Goal: Transaction & Acquisition: Purchase product/service

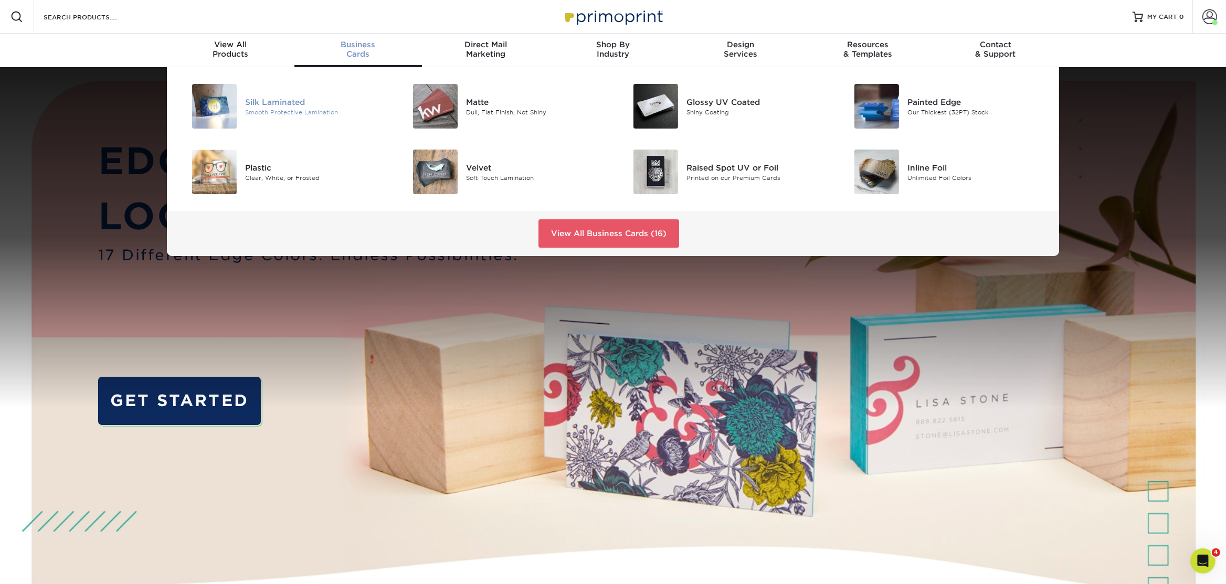
click at [263, 95] on div "Silk Laminated Smooth Protective Lamination" at bounding box center [318, 106] width 147 height 45
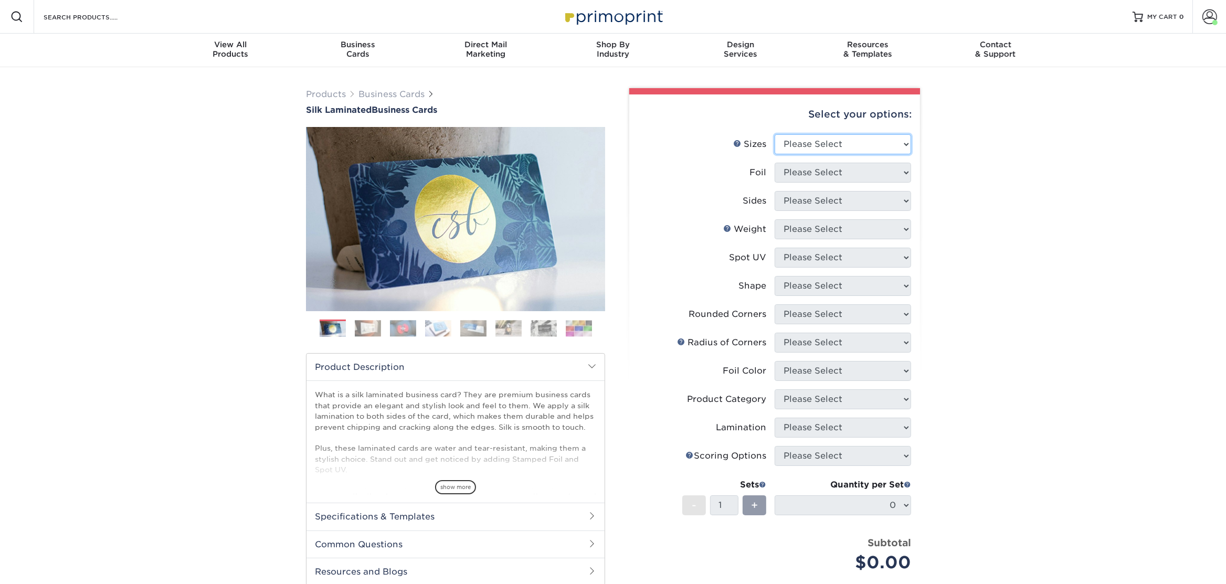
click at [882, 142] on select "Please Select 1.5" x 3.5" - Mini 1.75" x 3.5" - Mini 2" x 2" - Square 2" x 3" -…" at bounding box center [843, 144] width 136 height 20
select select "2.00x3.50"
click at [775, 134] on select "Please Select 1.5" x 3.5" - Mini 1.75" x 3.5" - Mini 2" x 2" - Square 2" x 3" -…" at bounding box center [843, 144] width 136 height 20
click at [838, 171] on select "Please Select Yes No" at bounding box center [843, 173] width 136 height 20
select select "0"
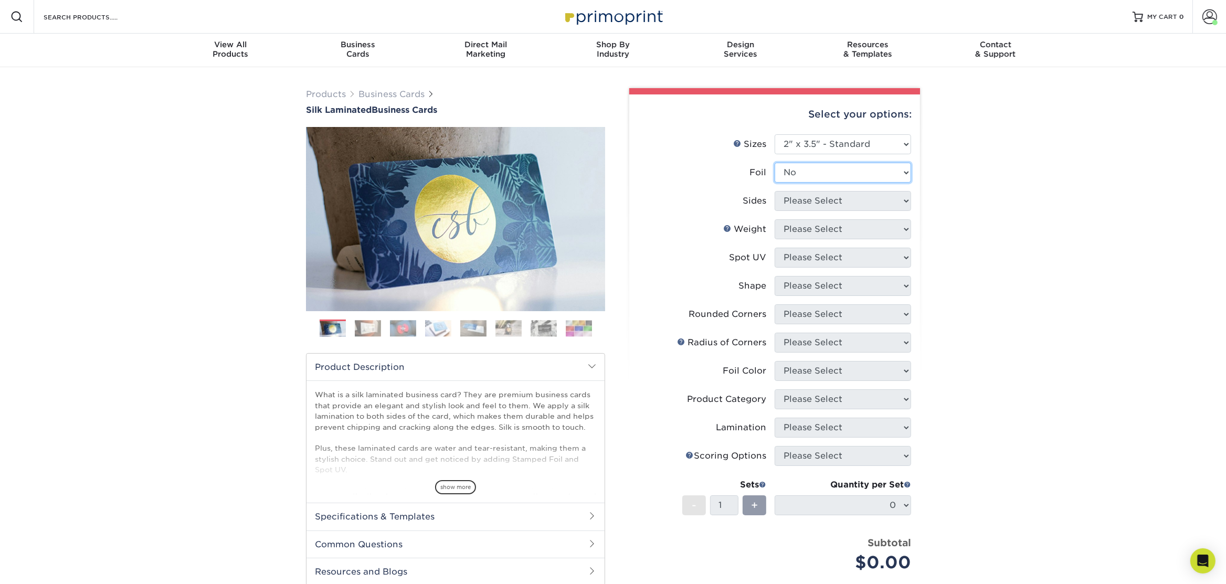
click at [775, 163] on select "Please Select Yes No" at bounding box center [843, 173] width 136 height 20
click at [815, 203] on select "Please Select Print Both Sides Print Front Only" at bounding box center [843, 201] width 136 height 20
select select "13abbda7-1d64-4f25-8bb2-c179b224825d"
click at [775, 191] on select "Please Select Print Both Sides Print Front Only" at bounding box center [843, 201] width 136 height 20
click at [805, 226] on select "Please Select 16PT" at bounding box center [843, 229] width 136 height 20
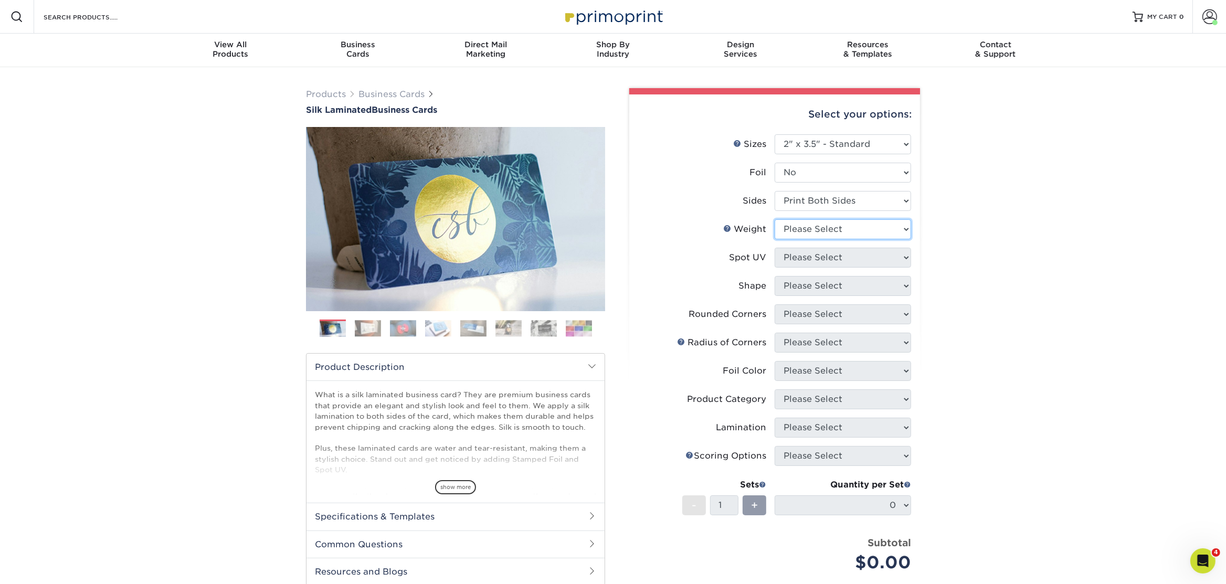
select select "16PT"
click at [775, 219] on select "Please Select 16PT" at bounding box center [843, 229] width 136 height 20
click at [805, 257] on select "Please Select No Spot UV Front and Back (Both Sides) Front Only Back Only" at bounding box center [843, 258] width 136 height 20
select select "3"
click at [775, 248] on select "Please Select No Spot UV Front and Back (Both Sides) Front Only Back Only" at bounding box center [843, 258] width 136 height 20
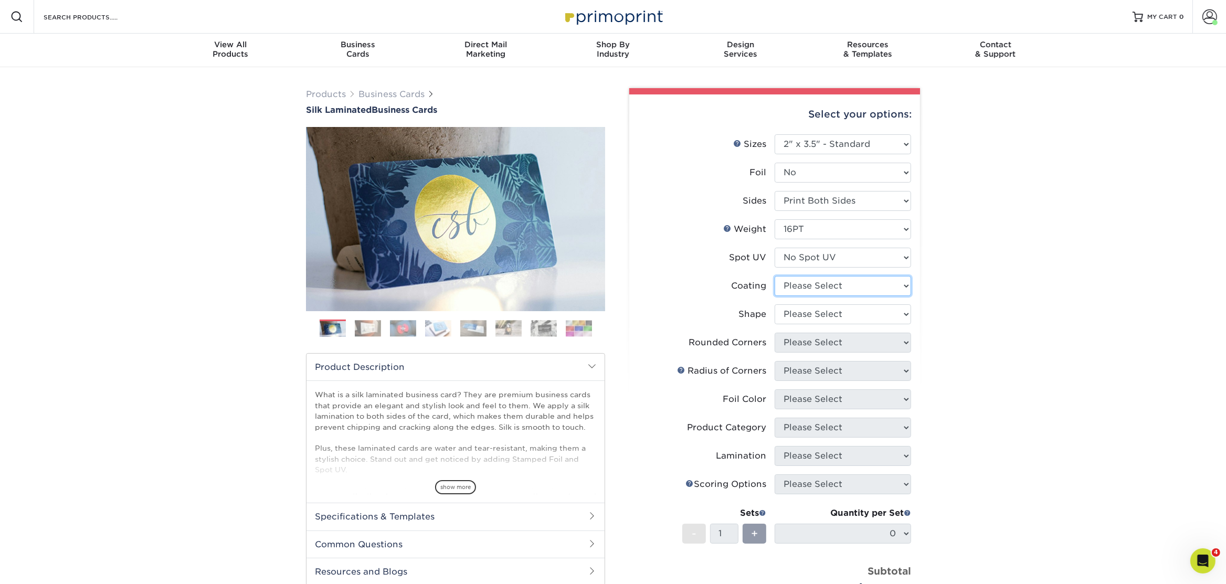
click at [822, 284] on select at bounding box center [843, 286] width 136 height 20
select select "3e7618de-abca-4bda-9f97-8b9129e913d8"
click at [775, 276] on select at bounding box center [843, 286] width 136 height 20
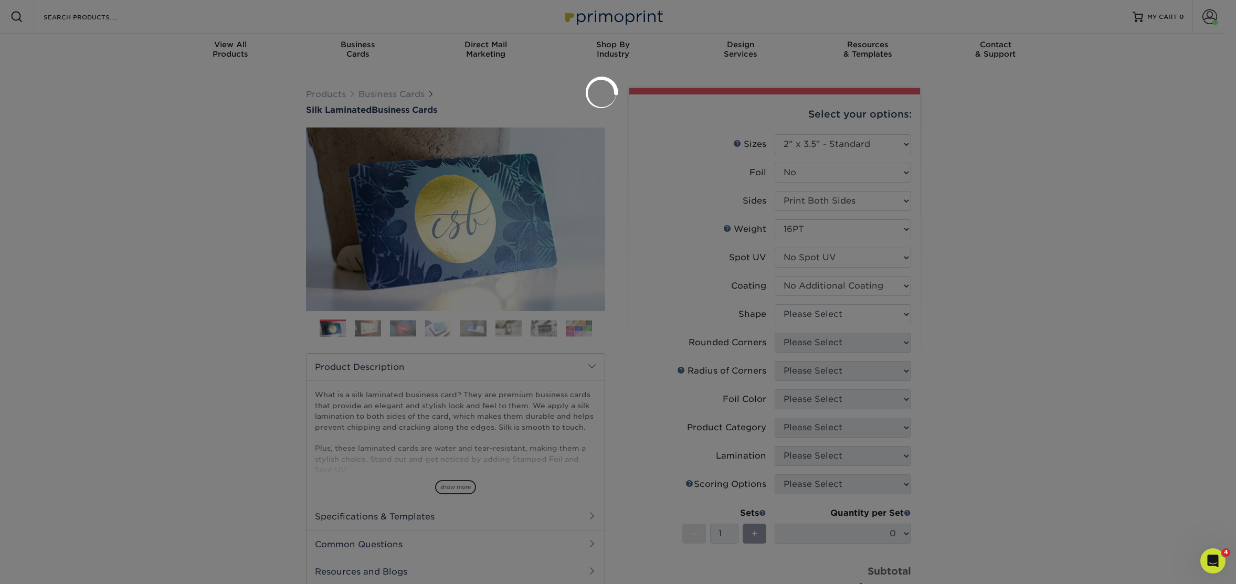
click at [807, 313] on div at bounding box center [618, 292] width 1236 height 584
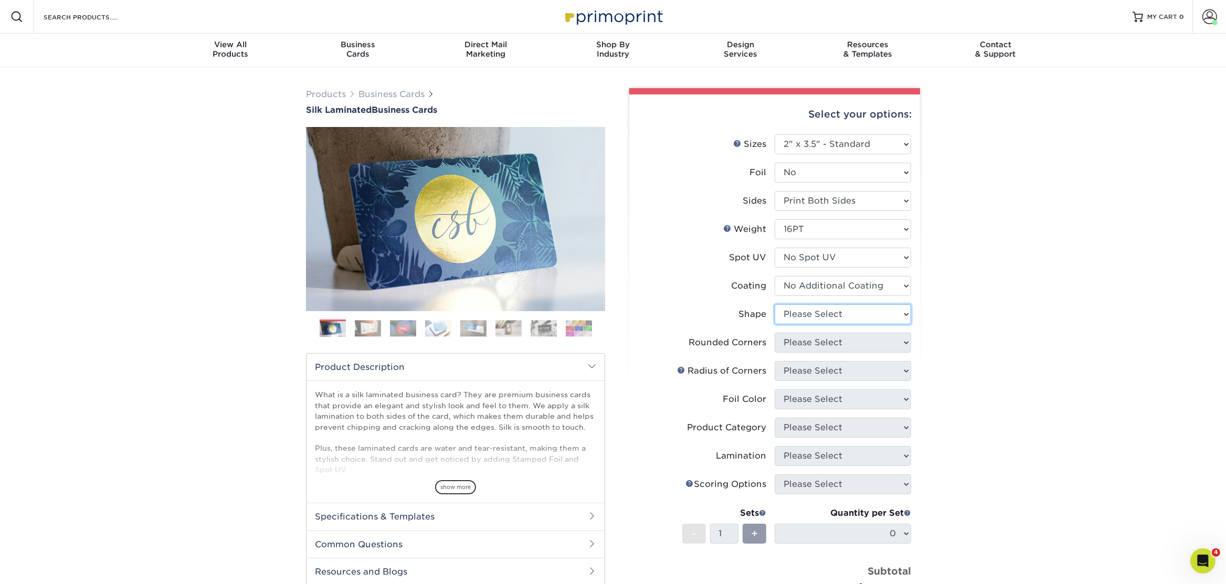
click at [793, 305] on select "Please Select Standard Oval" at bounding box center [843, 314] width 136 height 20
select select "standard"
click at [775, 304] on select "Please Select Standard Oval" at bounding box center [843, 314] width 136 height 20
click at [815, 342] on select "Please Select Yes - Round 2 Corners Yes - Round 4 Corners No" at bounding box center [843, 343] width 136 height 20
select select "0"
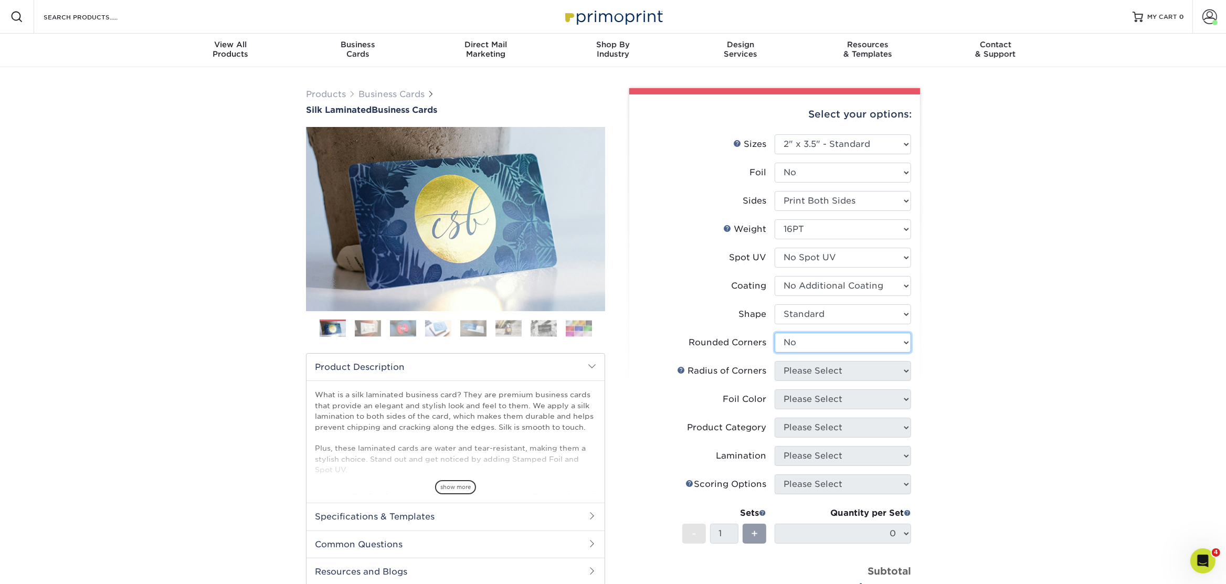
click at [775, 333] on select "Please Select Yes - Round 2 Corners Yes - Round 4 Corners No" at bounding box center [843, 343] width 136 height 20
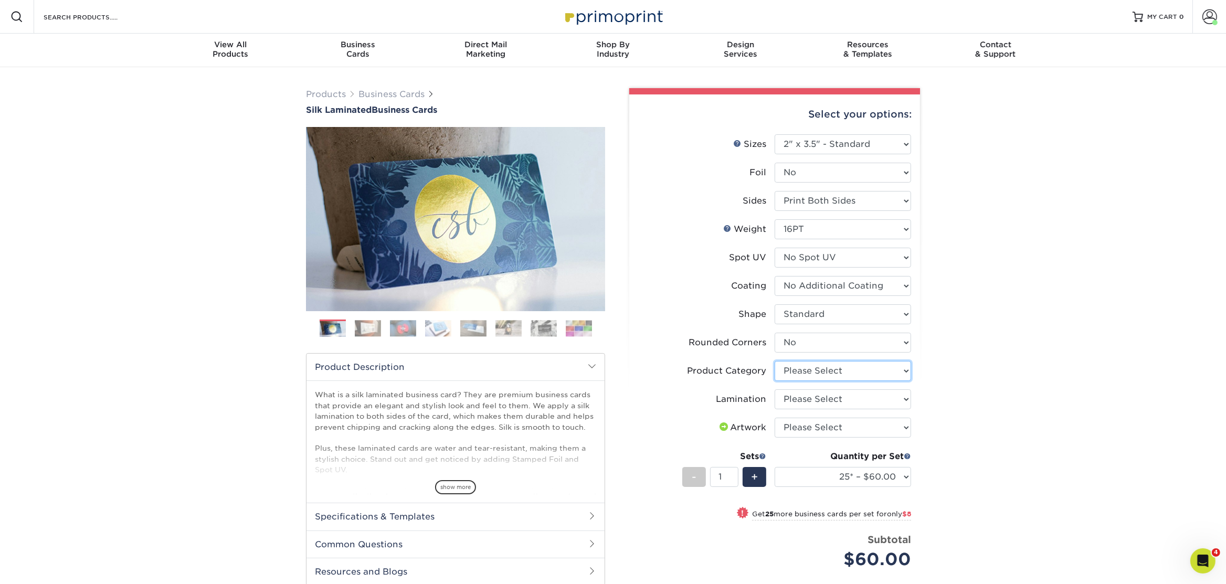
click at [908, 374] on select "Please Select Business Cards" at bounding box center [843, 371] width 136 height 20
select select "3b5148f1-0588-4f88-a218-97bcfdce65c1"
click at [775, 361] on select "Please Select Business Cards" at bounding box center [843, 371] width 136 height 20
click at [869, 402] on select "Please Select Silk" at bounding box center [843, 399] width 136 height 20
select select "ccacb42f-45f7-42d3-bbd3-7c8421cf37f0"
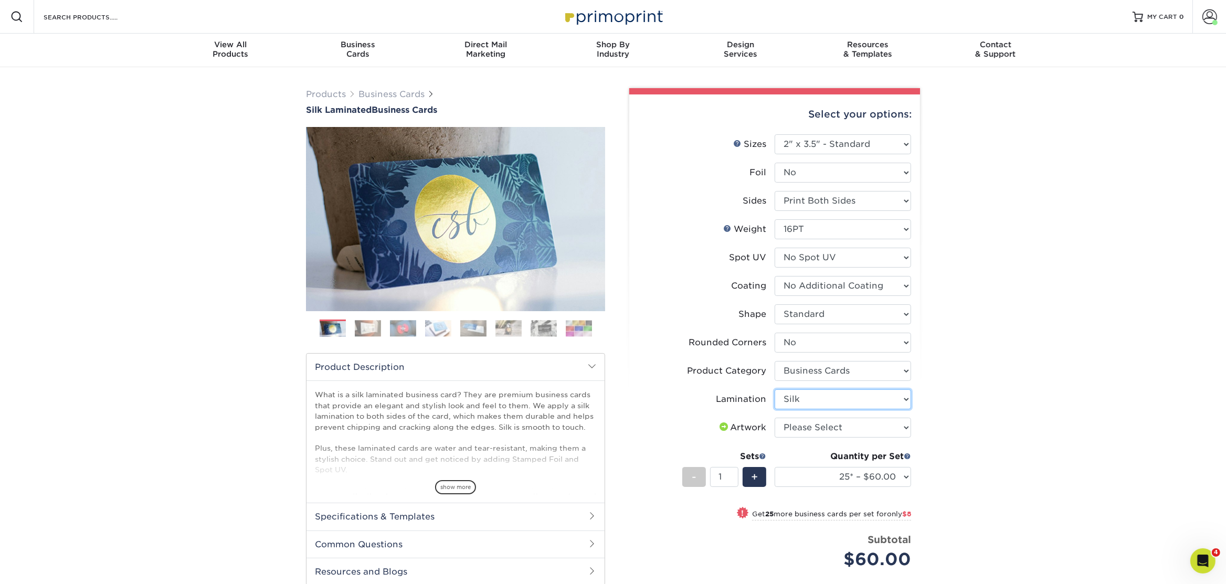
click at [775, 389] on select "Please Select Silk" at bounding box center [843, 399] width 136 height 20
click at [856, 428] on select "Please Select I will upload files I need a design - $100" at bounding box center [843, 428] width 136 height 20
select select "upload"
click at [775, 418] on select "Please Select I will upload files I need a design - $100" at bounding box center [843, 428] width 136 height 20
click at [821, 475] on select "25* – $60.00 50* – $68.00 75* – $76.00 100* – $84.00 250* – $92.00 500 – $96.00…" at bounding box center [843, 477] width 136 height 20
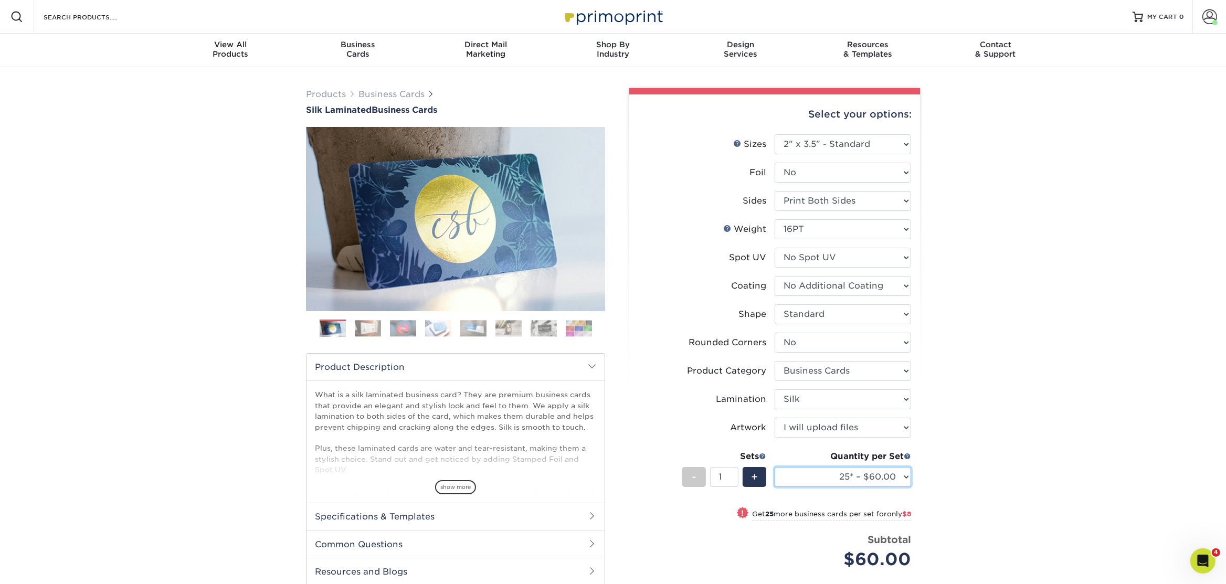
select select "50* – $68.00"
click at [775, 467] on select "25* – $60.00 50* – $68.00 75* – $76.00 100* – $84.00 250* – $92.00 500 – $96.00…" at bounding box center [843, 477] width 136 height 20
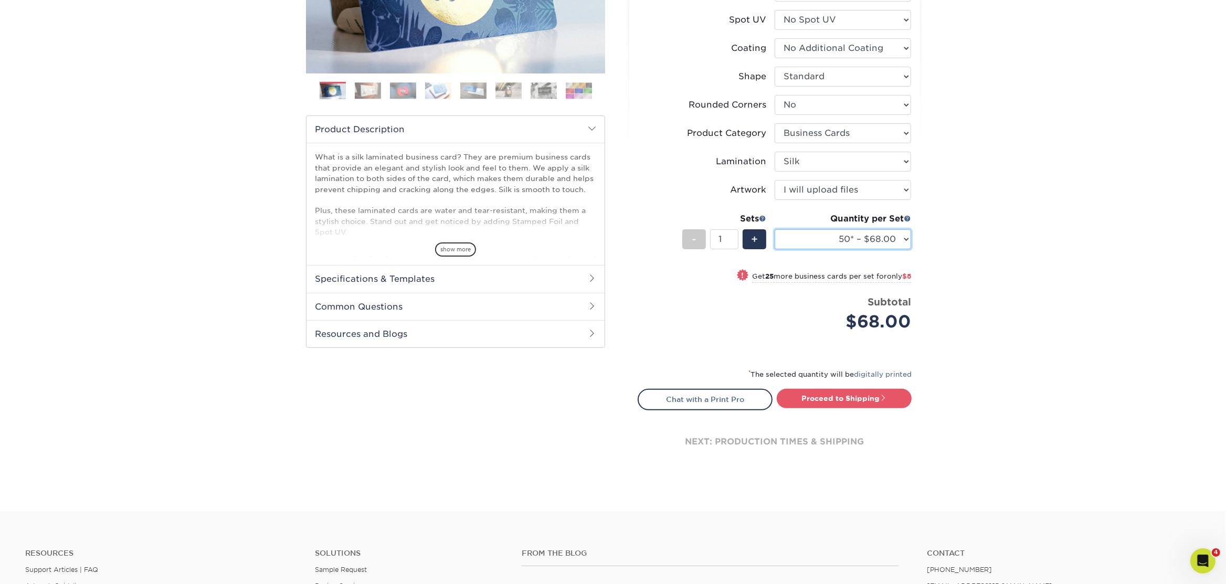
scroll to position [262, 0]
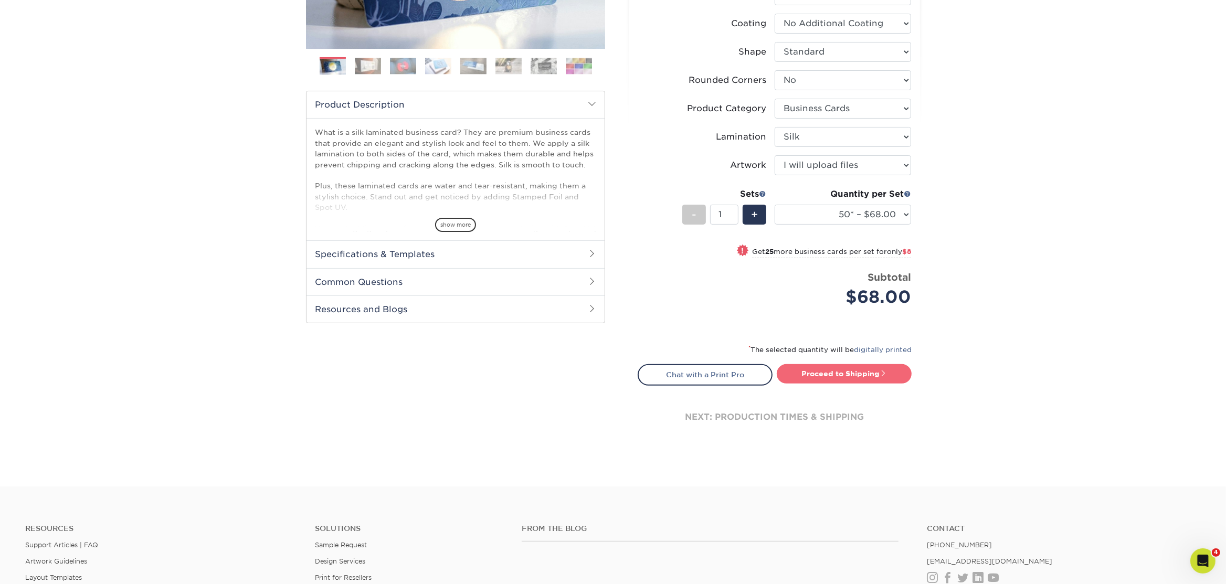
click at [871, 376] on link "Proceed to Shipping" at bounding box center [844, 373] width 135 height 19
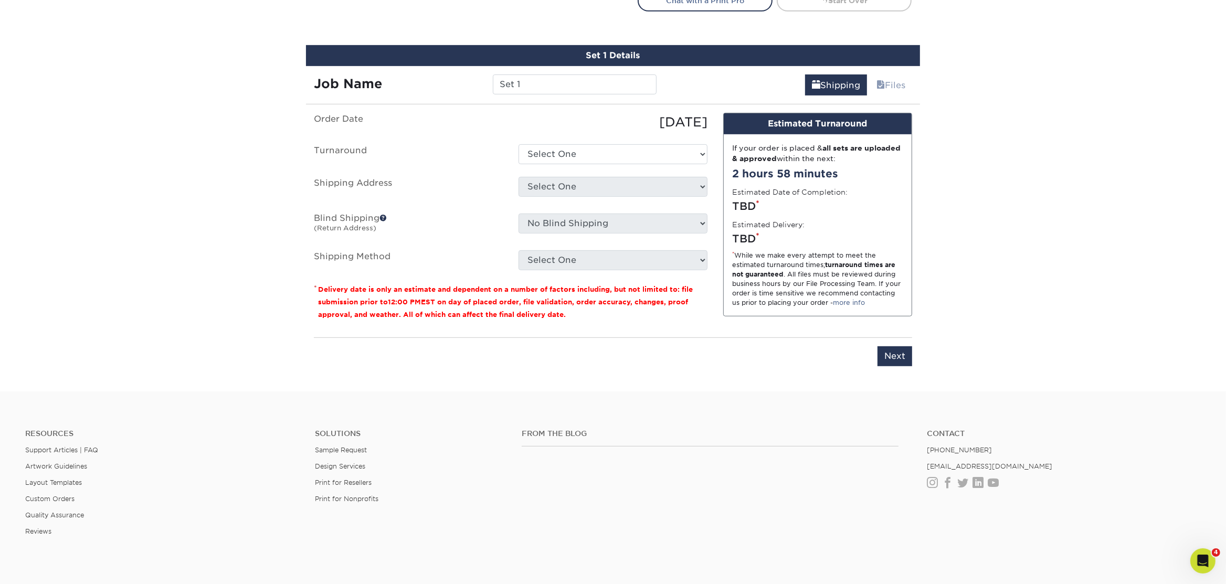
scroll to position [653, 0]
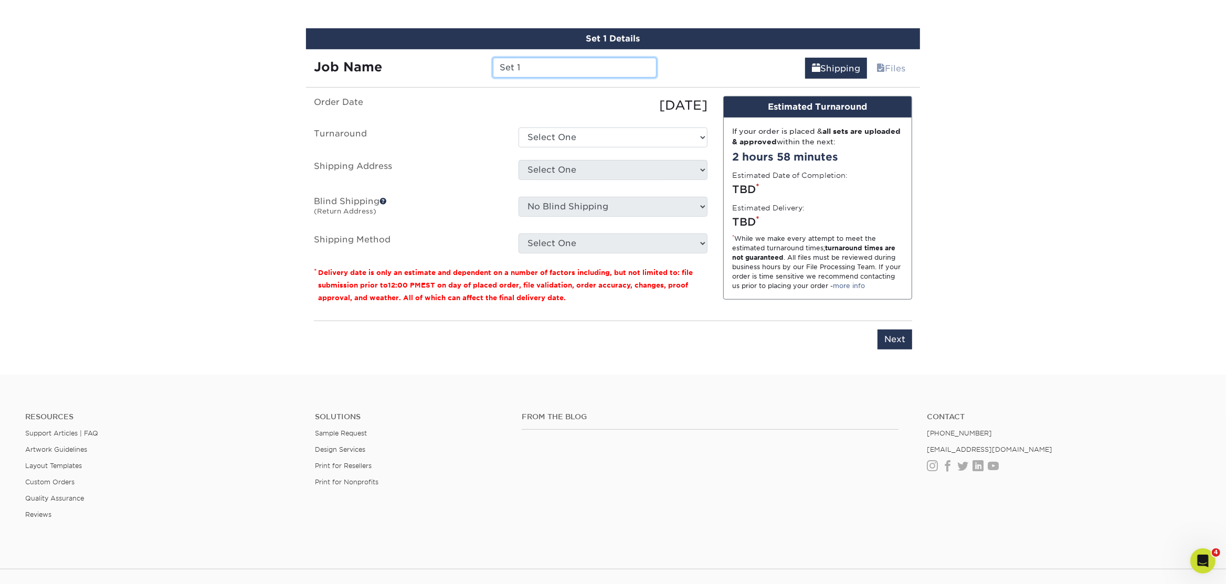
drag, startPoint x: 525, startPoint y: 69, endPoint x: 418, endPoint y: 65, distance: 107.2
click at [418, 65] on div "Job Name Set 1" at bounding box center [485, 68] width 358 height 20
click at [541, 64] on input "Set 1" at bounding box center [574, 68] width 163 height 20
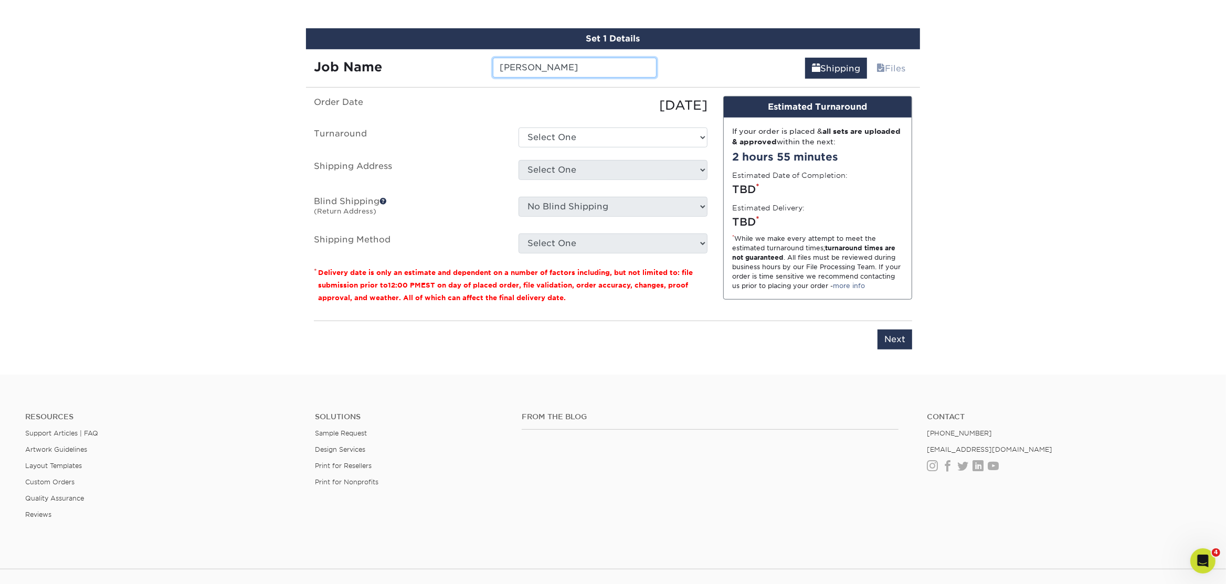
type input "[PERSON_NAME]"
click at [556, 134] on select "Select One 2-4 Business Days 2 Day Next Business Day" at bounding box center [613, 138] width 189 height 20
select select "7f31b32a-ec12-4eac-8c83-7b9a9183acd8"
click at [519, 128] on select "Select One 2-4 Business Days 2 Day Next Business Day" at bounding box center [613, 138] width 189 height 20
click at [555, 169] on select "Select One Atlanta Office Austin Office Dallas Office Denver Office Houston Off…" at bounding box center [613, 170] width 189 height 20
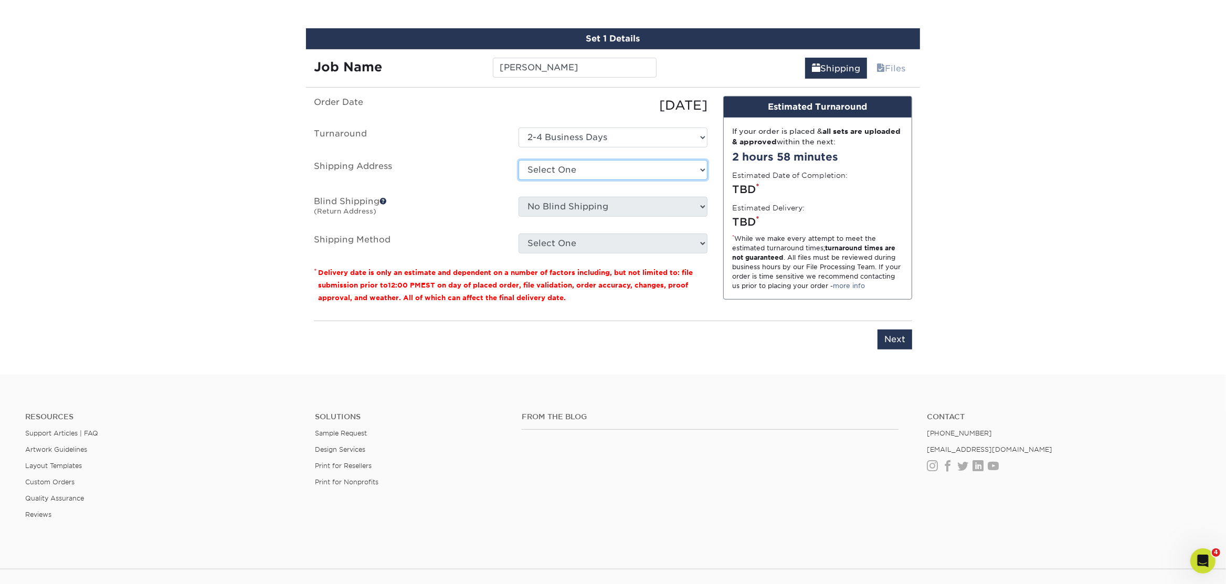
select select "192085"
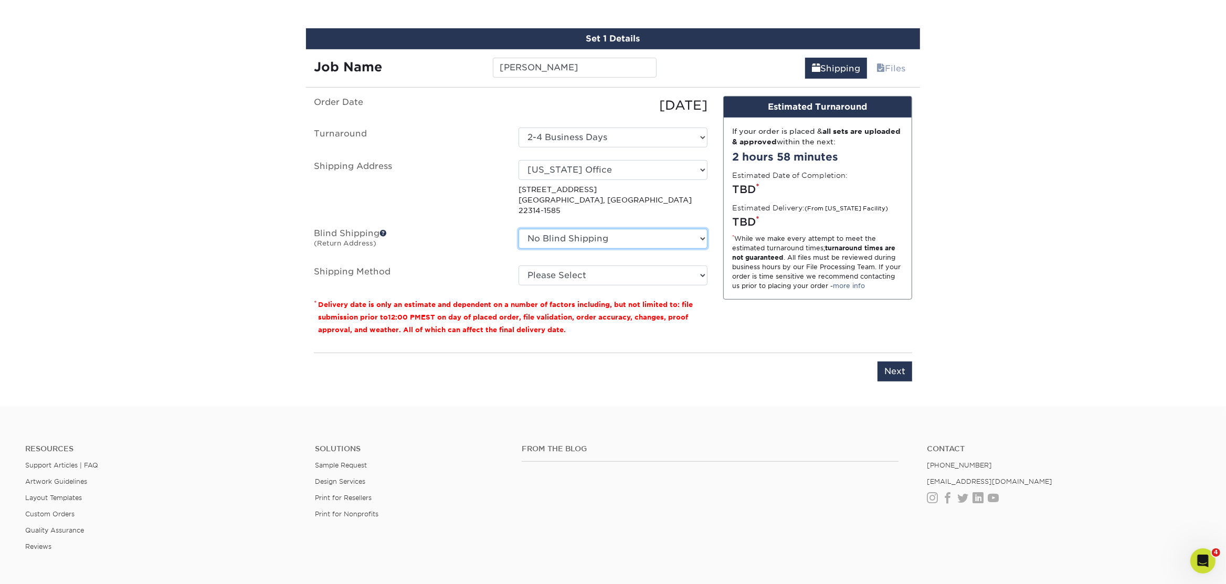
click at [568, 229] on select "No Blind Shipping Atlanta Office Austin Office Dallas Office Denver Office Hous…" at bounding box center [613, 239] width 189 height 20
click at [519, 229] on select "No Blind Shipping Atlanta Office Austin Office Dallas Office Denver Office Hous…" at bounding box center [613, 239] width 189 height 20
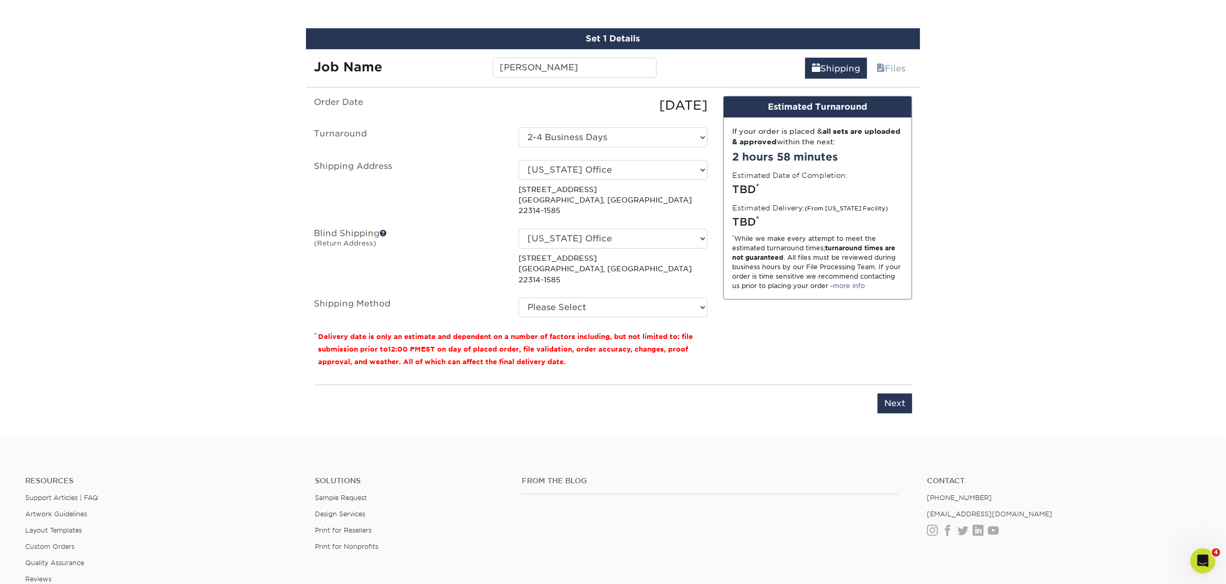
click at [597, 238] on div "No Blind Shipping Atlanta Office Austin Office Dallas Office Denver Office Hous…" at bounding box center [613, 257] width 205 height 56
click at [609, 229] on select "No Blind Shipping Atlanta Office Austin Office Dallas Office Denver Office Hous…" at bounding box center [613, 239] width 189 height 20
select select "-1"
click at [519, 229] on select "No Blind Shipping Atlanta Office Austin Office Dallas Office Denver Office Hous…" at bounding box center [613, 239] width 189 height 20
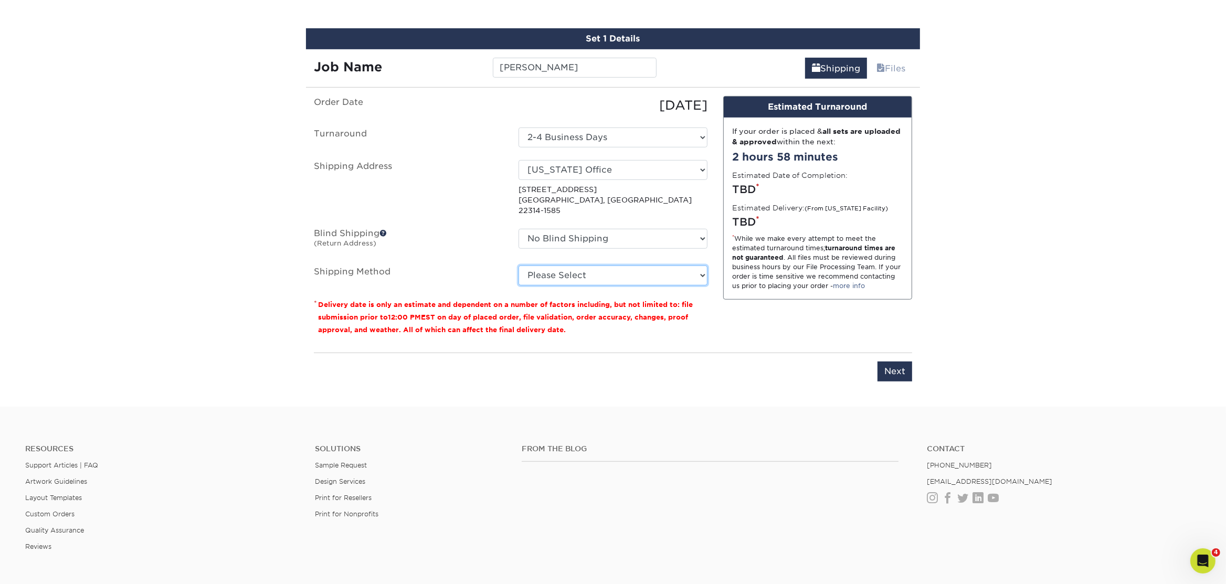
click at [562, 266] on select "Please Select Ground Shipping (+$7.84) 3 Day Shipping Service (+$15.34) 2 Day A…" at bounding box center [613, 276] width 189 height 20
select select "03"
click at [519, 266] on select "Please Select Ground Shipping (+$7.84) 3 Day Shipping Service (+$15.34) 2 Day A…" at bounding box center [613, 276] width 189 height 20
click at [903, 362] on input "Next" at bounding box center [895, 372] width 35 height 20
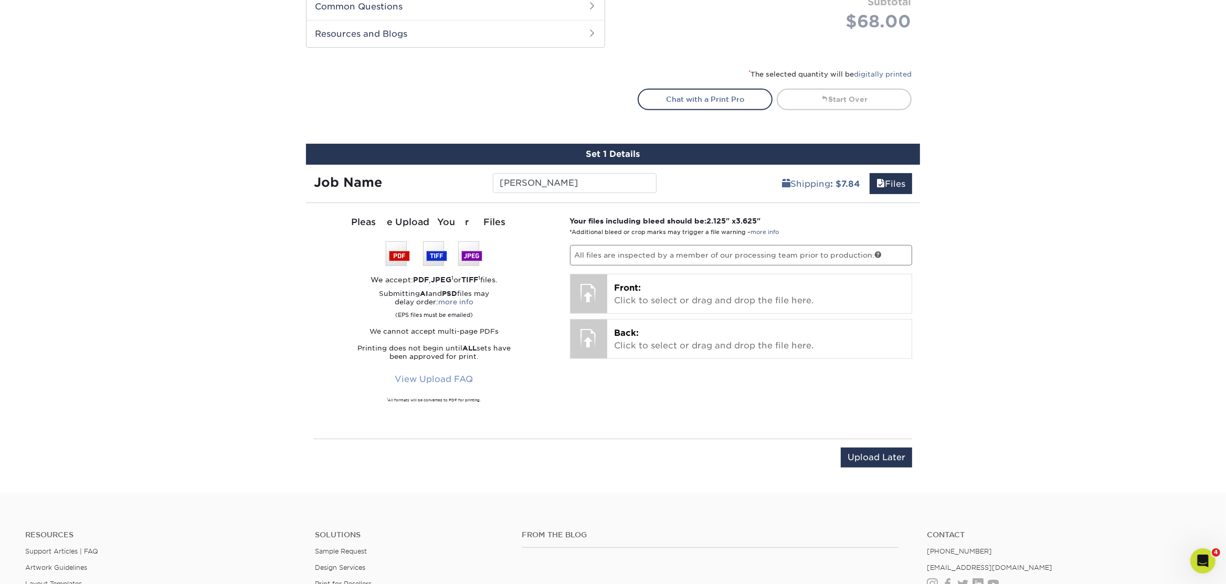
scroll to position [457, 0]
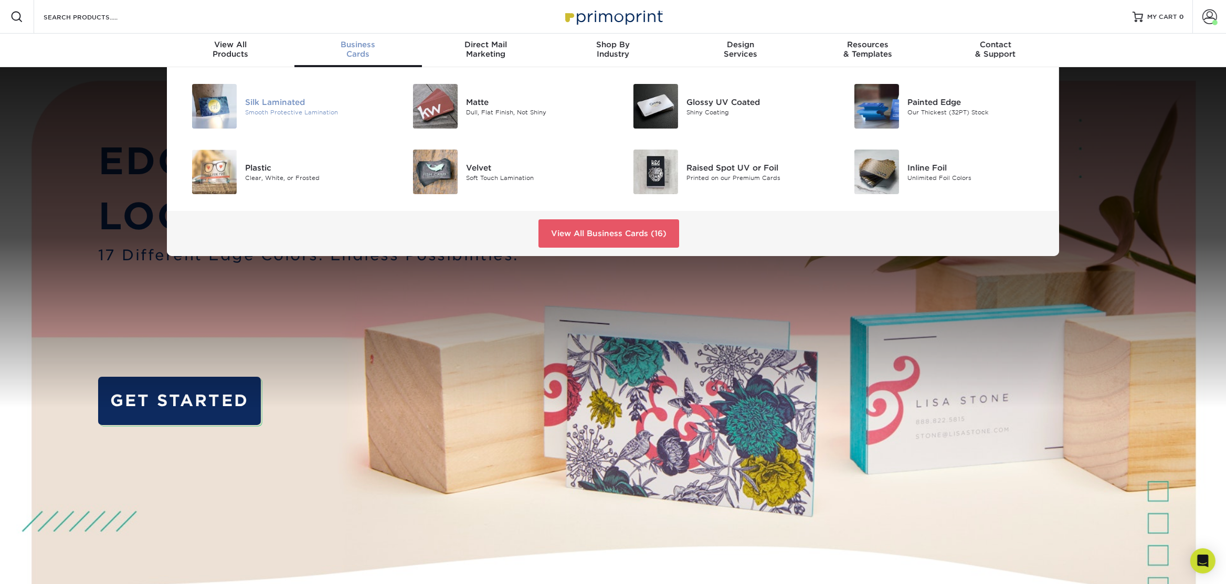
click at [289, 104] on div "Silk Laminated" at bounding box center [314, 102] width 139 height 12
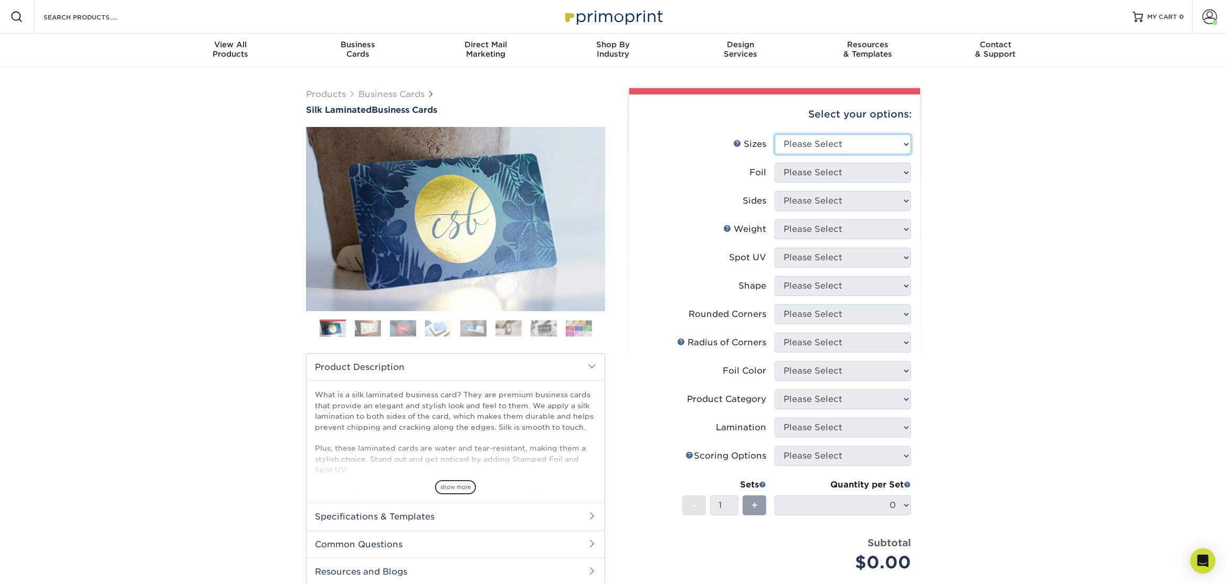
click at [864, 135] on select "Please Select 1.5" x 3.5" - Mini 1.75" x 3.5" - Mini 2" x 2" - Square 2" x 3" -…" at bounding box center [843, 144] width 136 height 20
select select "2.00x3.50"
click at [775, 134] on select "Please Select 1.5" x 3.5" - Mini 1.75" x 3.5" - Mini 2" x 2" - Square 2" x 3" -…" at bounding box center [843, 144] width 136 height 20
click at [842, 171] on select "Please Select Yes No" at bounding box center [843, 173] width 136 height 20
select select "0"
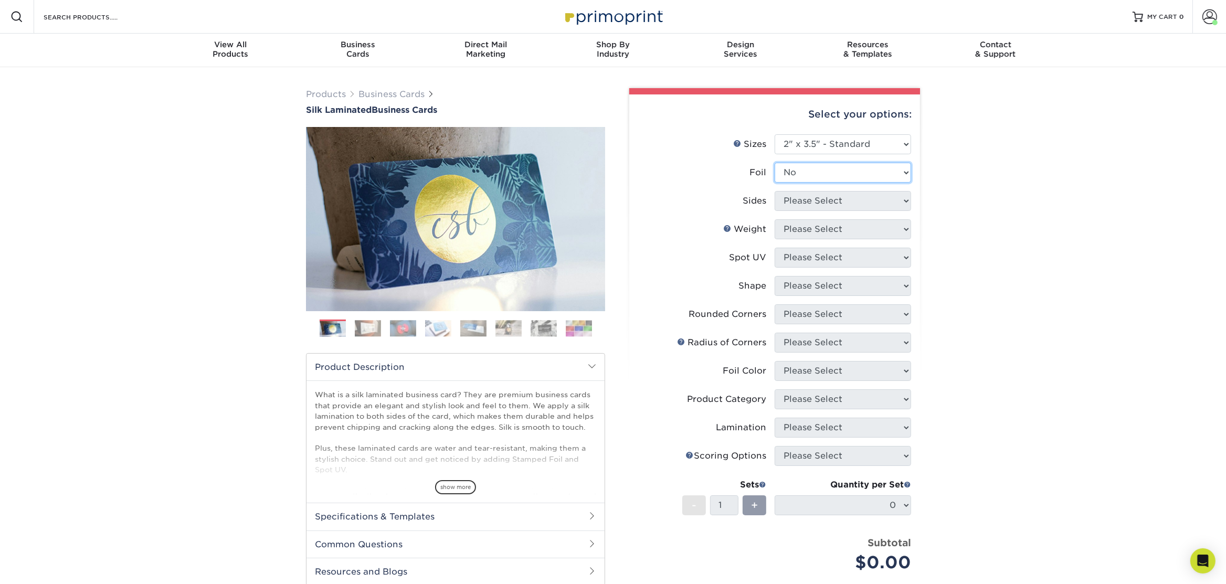
click at [775, 163] on select "Please Select Yes No" at bounding box center [843, 173] width 136 height 20
click at [826, 202] on select "Please Select Print Both Sides Print Front Only" at bounding box center [843, 201] width 136 height 20
select select "13abbda7-1d64-4f25-8bb2-c179b224825d"
click at [775, 191] on select "Please Select Print Both Sides Print Front Only" at bounding box center [843, 201] width 136 height 20
click at [822, 216] on li "Sides Please Select Print Both Sides Print Front Only" at bounding box center [774, 205] width 273 height 28
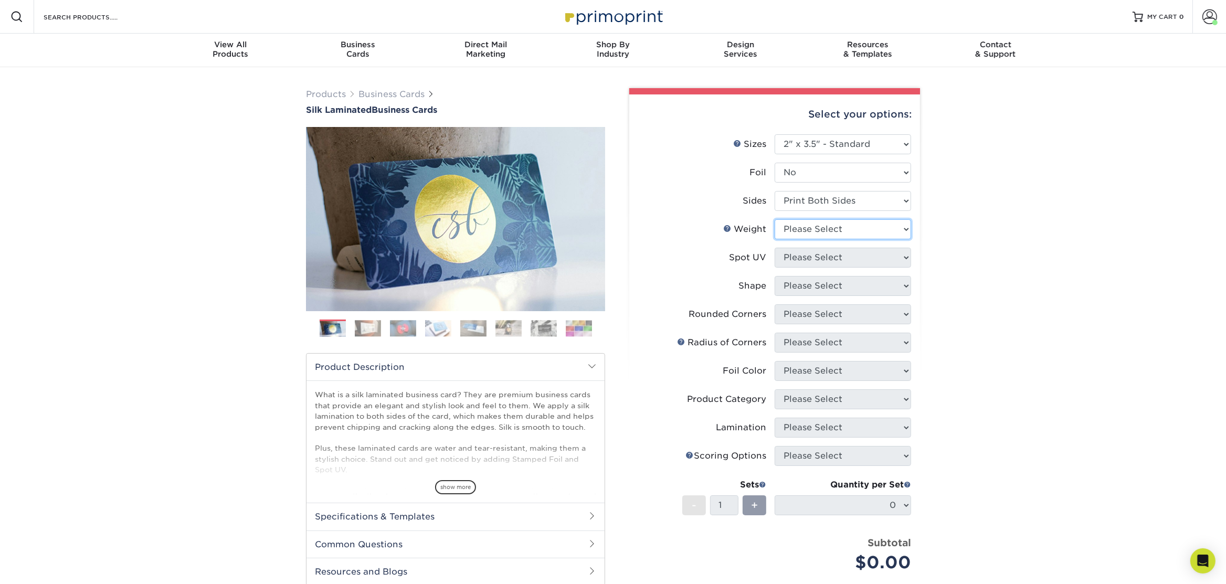
click at [809, 229] on select "Please Select 16PT" at bounding box center [843, 229] width 136 height 20
select select "16PT"
click at [775, 219] on select "Please Select 16PT" at bounding box center [843, 229] width 136 height 20
click at [807, 255] on select "Please Select No Spot UV Front and Back (Both Sides) Front Only Back Only" at bounding box center [843, 258] width 136 height 20
select select "3"
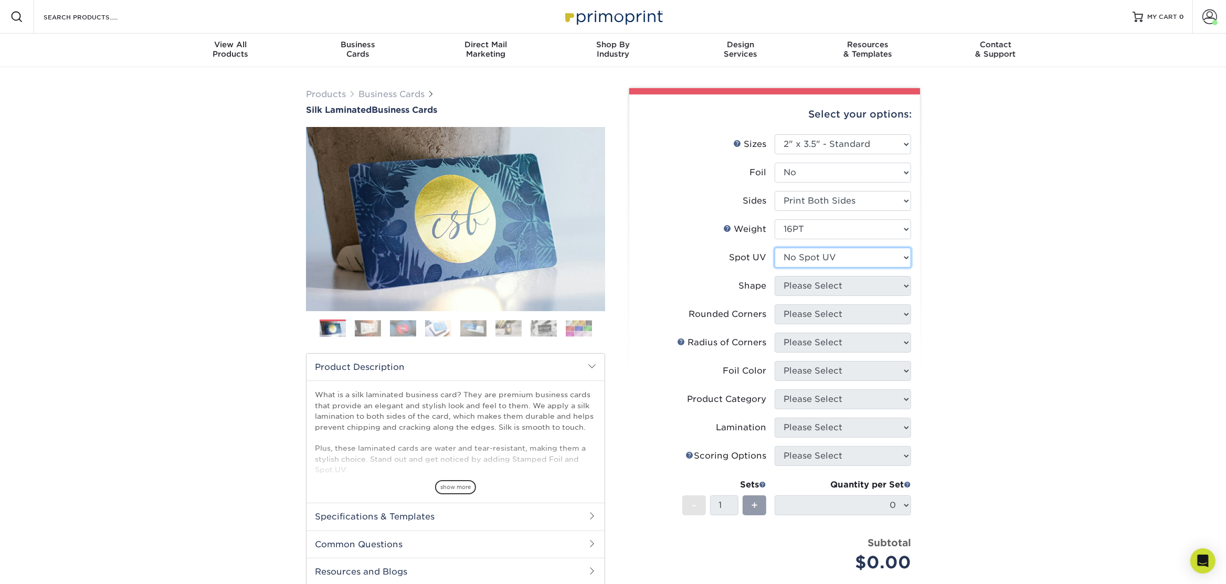
click at [775, 248] on select "Please Select No Spot UV Front and Back (Both Sides) Front Only Back Only" at bounding box center [843, 258] width 136 height 20
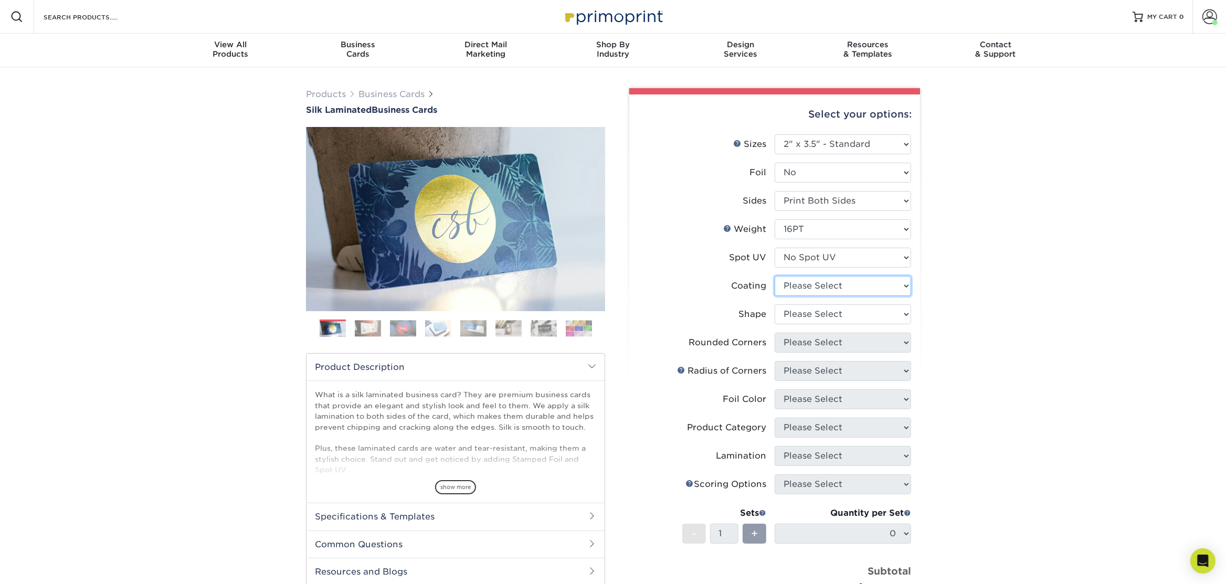
click at [804, 287] on select at bounding box center [843, 286] width 136 height 20
select select "3e7618de-abca-4bda-9f97-8b9129e913d8"
click at [775, 276] on select at bounding box center [843, 286] width 136 height 20
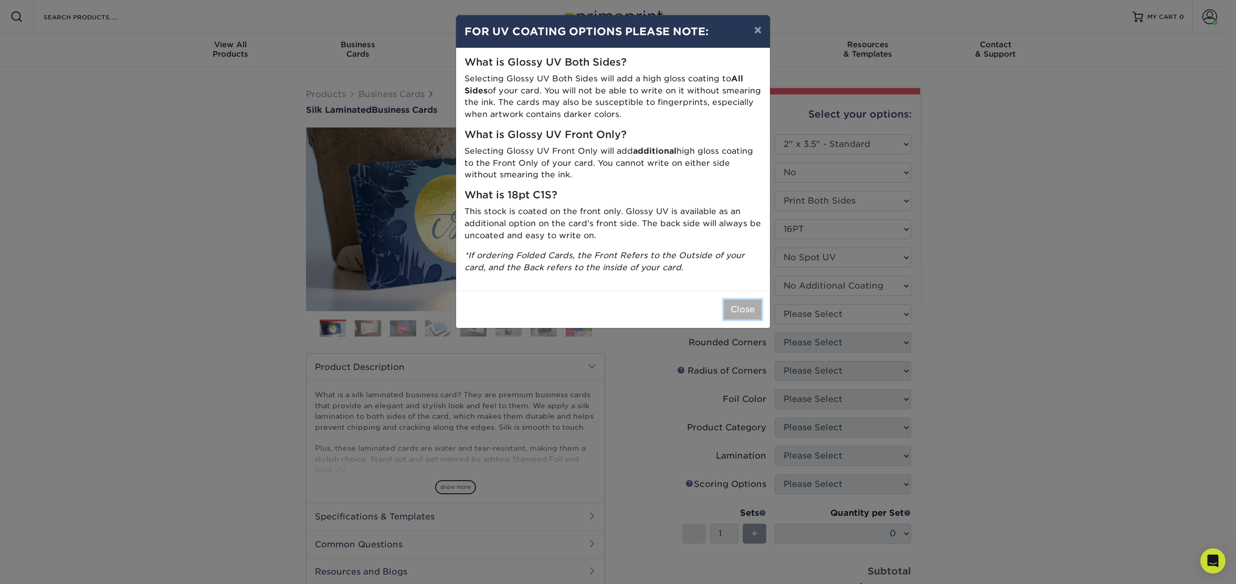
click at [748, 313] on button "Close" at bounding box center [743, 310] width 38 height 20
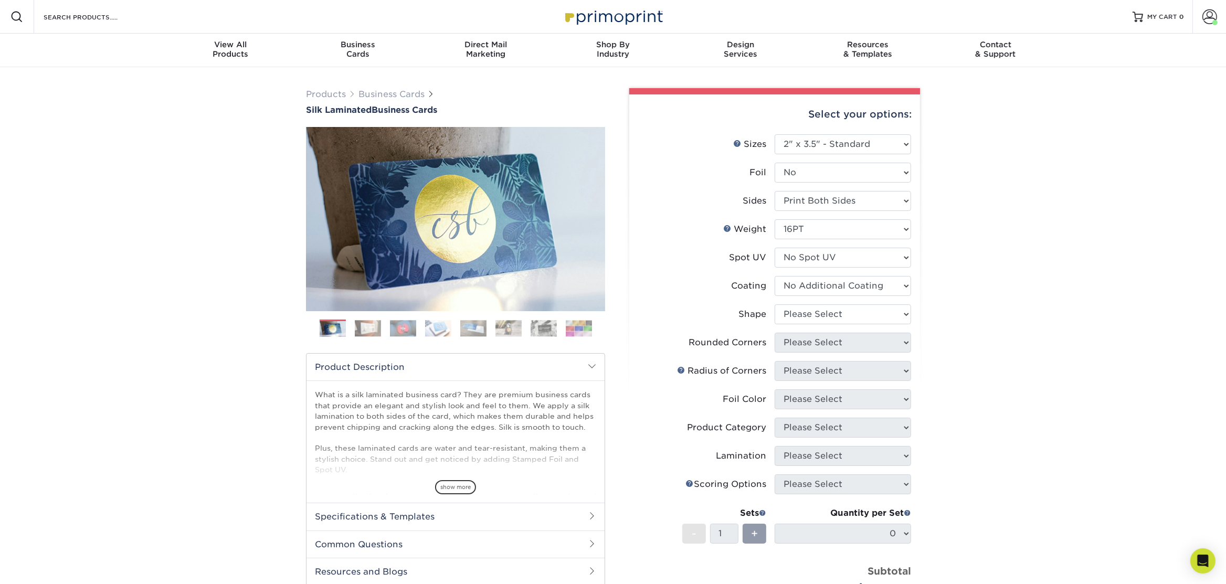
click at [773, 305] on label "Shape" at bounding box center [706, 314] width 136 height 20
click at [799, 313] on select "Please Select Standard Oval" at bounding box center [843, 314] width 136 height 20
select select "standard"
click at [775, 304] on select "Please Select Standard Oval" at bounding box center [843, 314] width 136 height 20
click at [852, 344] on select "Please Select Yes - Round 2 Corners Yes - Round 4 Corners No" at bounding box center [843, 343] width 136 height 20
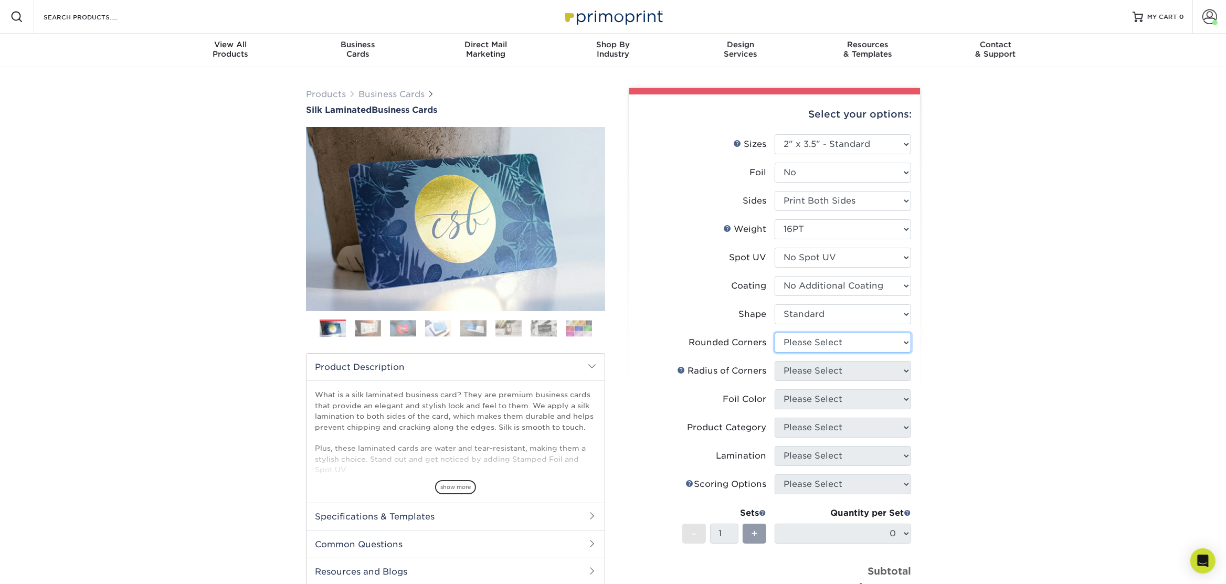
select select "0"
click at [775, 333] on select "Please Select Yes - Round 2 Corners Yes - Round 4 Corners No" at bounding box center [843, 343] width 136 height 20
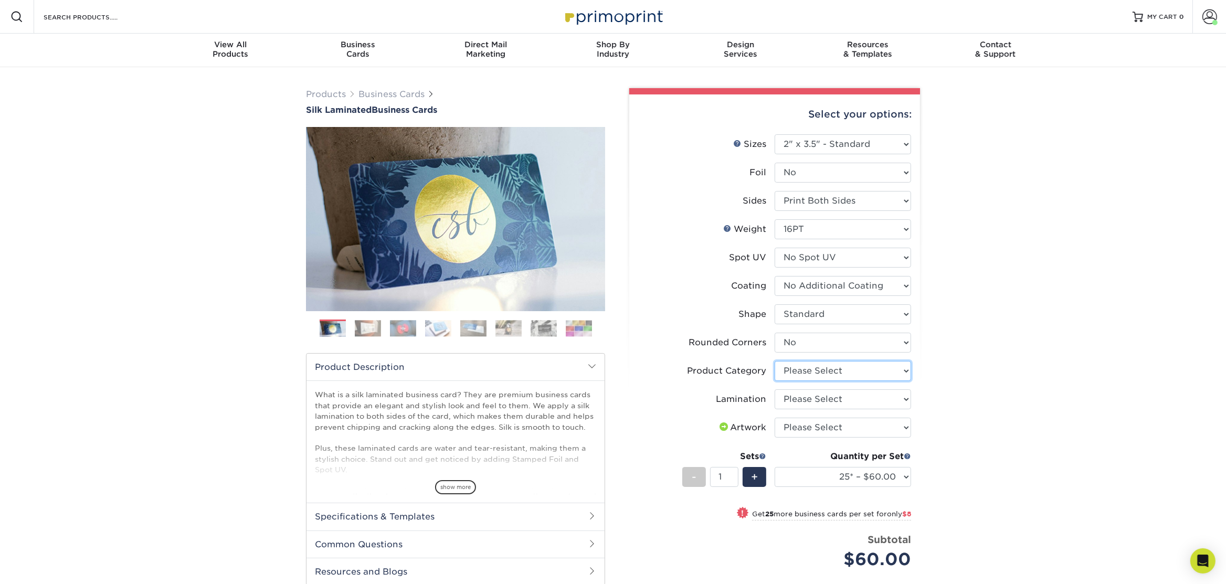
click at [822, 365] on select "Please Select Business Cards" at bounding box center [843, 371] width 136 height 20
select select "3b5148f1-0588-4f88-a218-97bcfdce65c1"
click at [775, 361] on select "Please Select Business Cards" at bounding box center [843, 371] width 136 height 20
click at [836, 399] on select "Please Select Silk" at bounding box center [843, 399] width 136 height 20
select select "ccacb42f-45f7-42d3-bbd3-7c8421cf37f0"
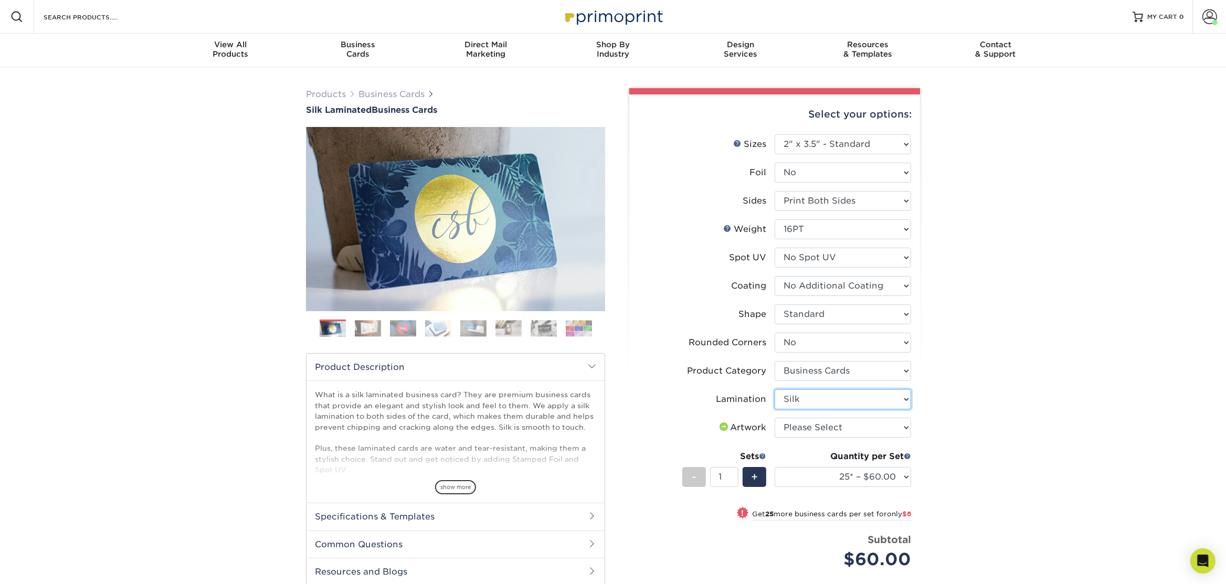
click at [775, 389] on select "Please Select Silk" at bounding box center [843, 399] width 136 height 20
click at [831, 421] on select "Please Select I will upload files I need a design - $100" at bounding box center [843, 428] width 136 height 20
select select "upload"
click at [775, 418] on select "Please Select I will upload files I need a design - $100" at bounding box center [843, 428] width 136 height 20
click at [840, 484] on select "25* – $60.00 50* – $68.00 75* – $76.00 100* – $84.00 250* – $92.00 500 – $96.00…" at bounding box center [843, 477] width 136 height 20
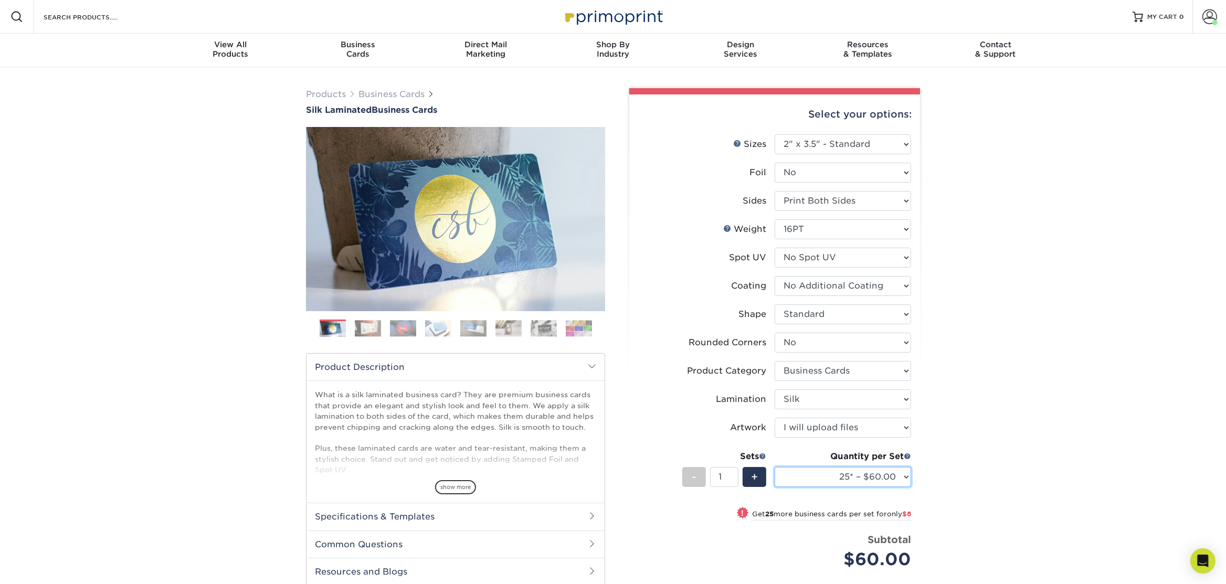
select select "50* – $68.00"
click at [775, 467] on select "25* – $60.00 50* – $68.00 75* – $76.00 100* – $84.00 250* – $92.00 500 – $96.00…" at bounding box center [843, 477] width 136 height 20
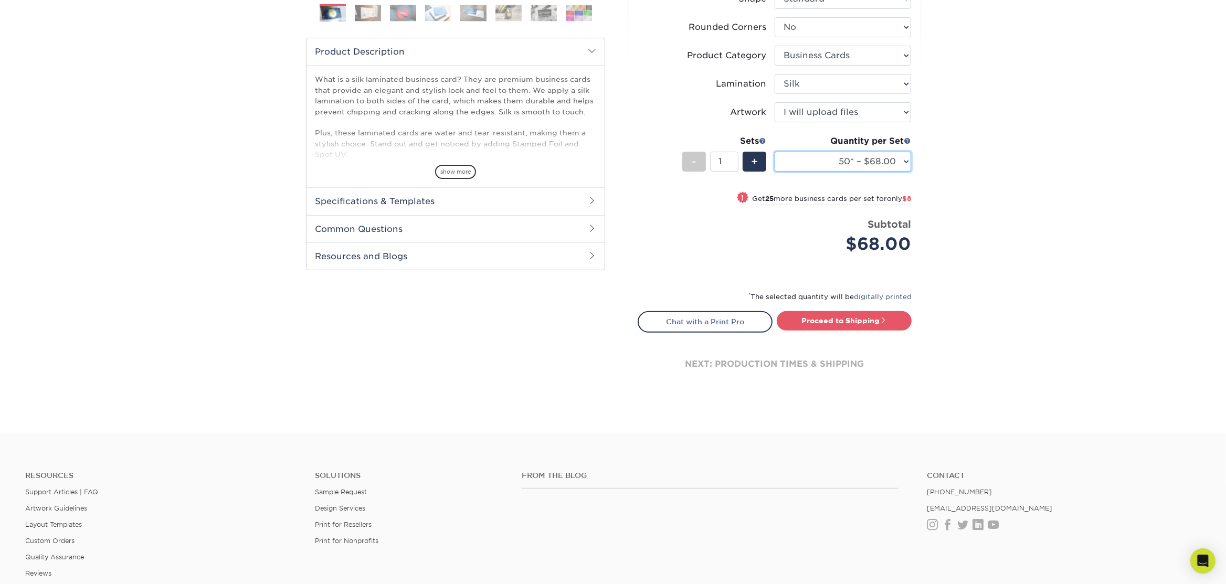
scroll to position [328, 0]
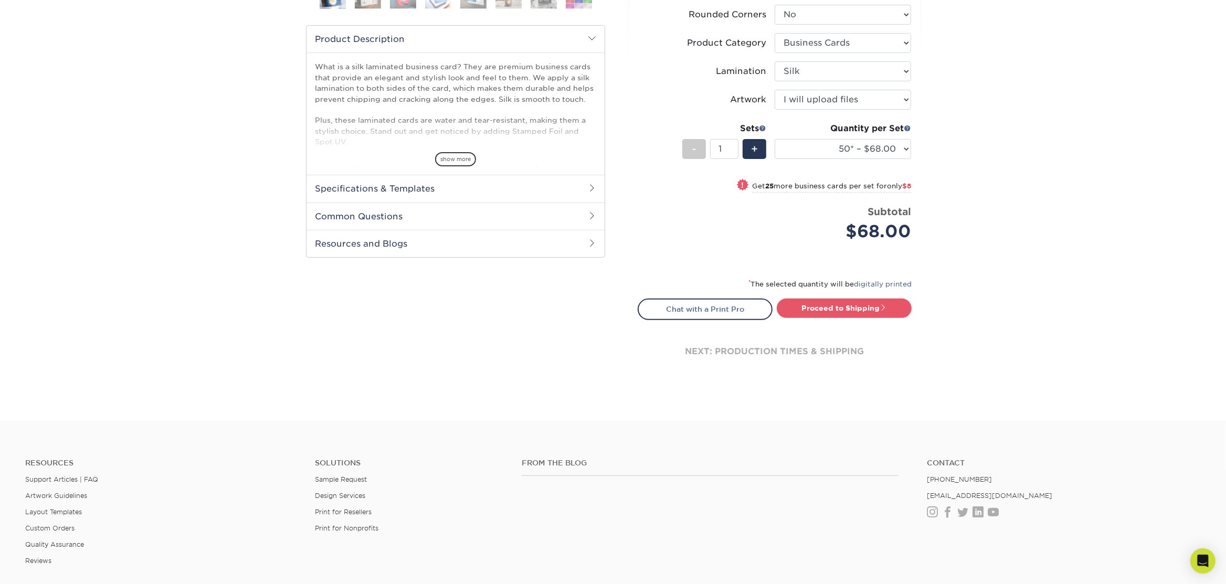
click at [848, 294] on div "* The selected quantity will be digitally printed" at bounding box center [775, 288] width 274 height 21
click at [848, 305] on link "Proceed to Shipping" at bounding box center [844, 308] width 135 height 19
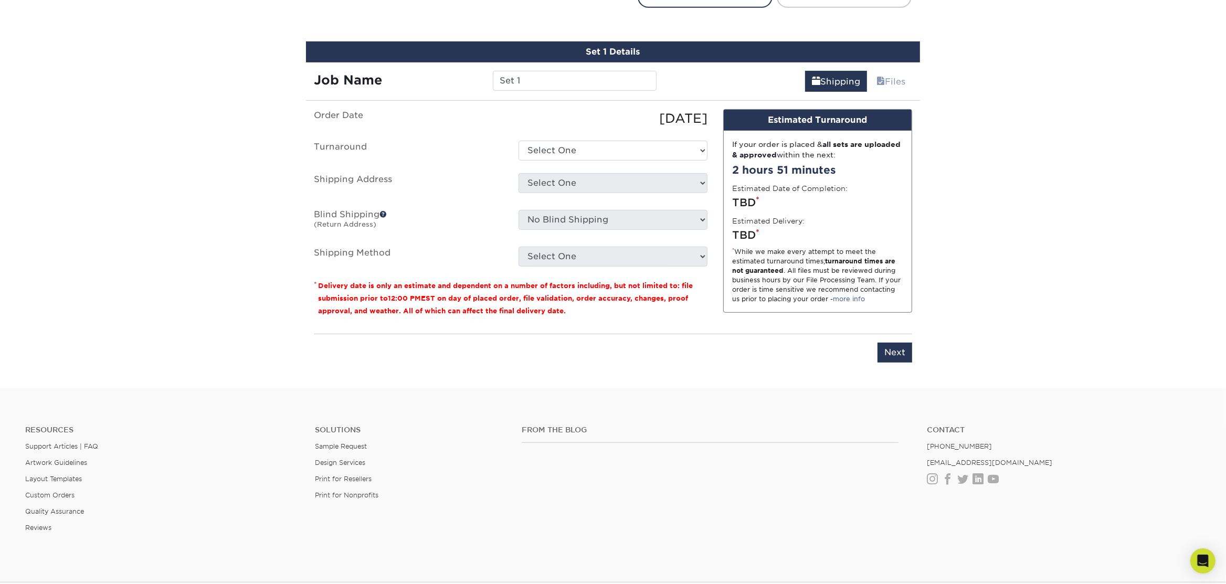
scroll to position [653, 0]
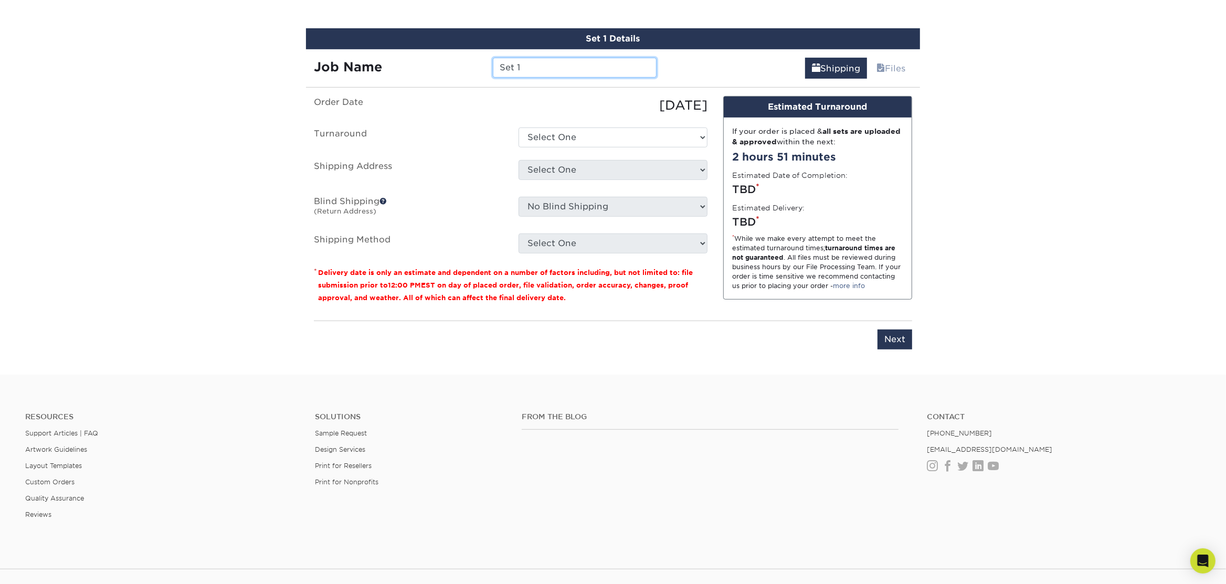
drag, startPoint x: 427, startPoint y: 80, endPoint x: 410, endPoint y: 75, distance: 17.4
click at [403, 81] on div "Set 1 Details Job Name Set 1 Shipping Files You've choosen mailing services! If…" at bounding box center [613, 195] width 614 height 334
type input "[PERSON_NAME]"
click at [628, 132] on select "Select One 2-4 Business Days 2 Day Next Business Day" at bounding box center [613, 138] width 189 height 20
select select "7f31b32a-ec12-4eac-8c83-7b9a9183acd8"
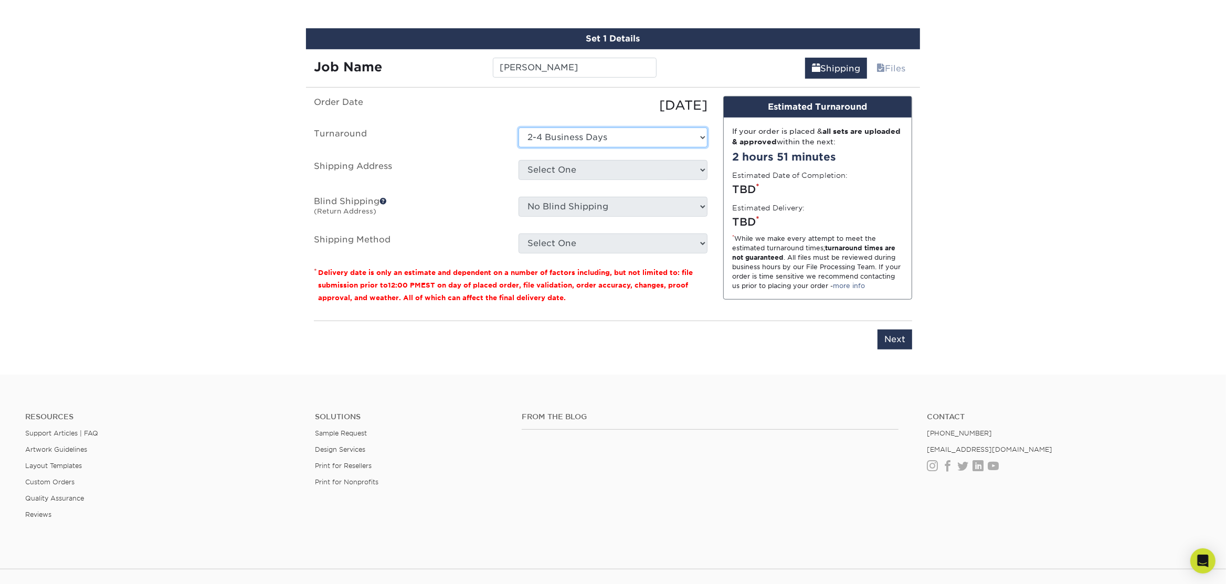
click at [519, 128] on select "Select One 2-4 Business Days 2 Day Next Business Day" at bounding box center [613, 138] width 189 height 20
click at [597, 172] on select "Select One Atlanta Office Austin Office Dallas Office Denver Office Houston Off…" at bounding box center [613, 170] width 189 height 20
select select "258225"
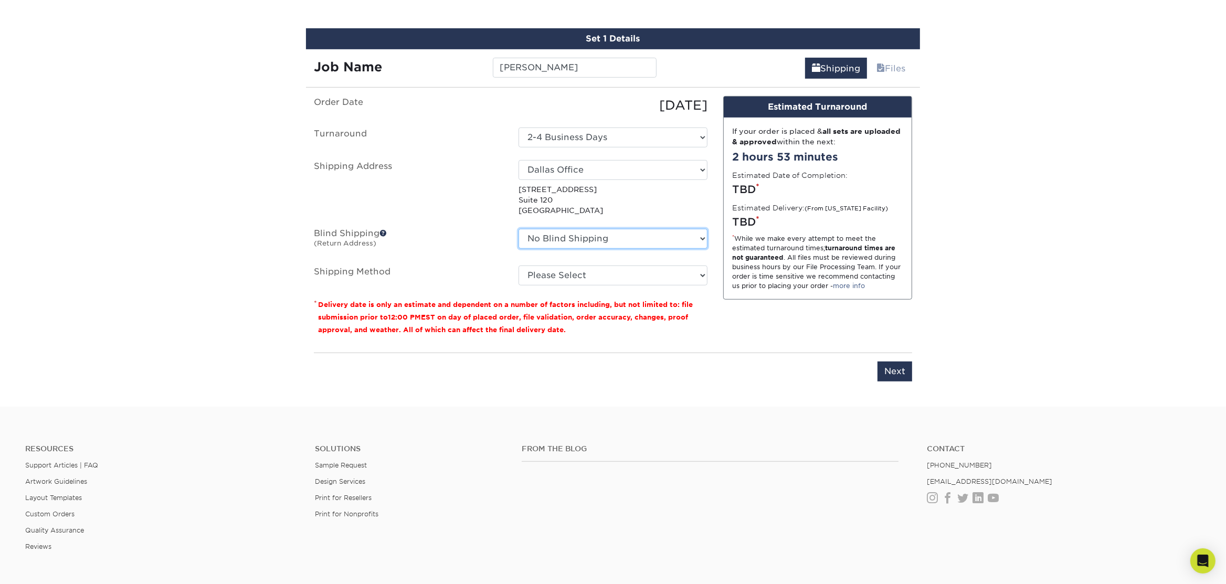
click at [562, 238] on select "No Blind Shipping Atlanta Office Austin Office Dallas Office Denver Office Hous…" at bounding box center [613, 239] width 189 height 20
click at [519, 229] on select "No Blind Shipping Atlanta Office Austin Office Dallas Office Denver Office Hous…" at bounding box center [613, 239] width 189 height 20
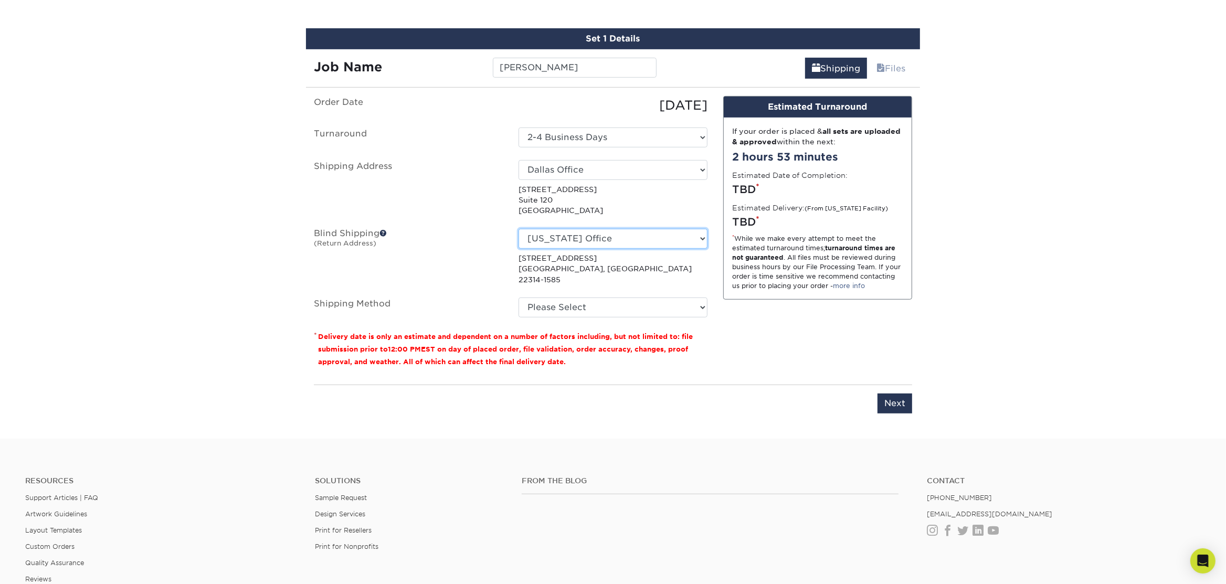
click at [602, 232] on select "No Blind Shipping Atlanta Office Austin Office Dallas Office Denver Office Hous…" at bounding box center [613, 239] width 189 height 20
select select "-1"
click at [519, 229] on select "No Blind Shipping Atlanta Office Austin Office Dallas Office Denver Office Hous…" at bounding box center [613, 239] width 189 height 20
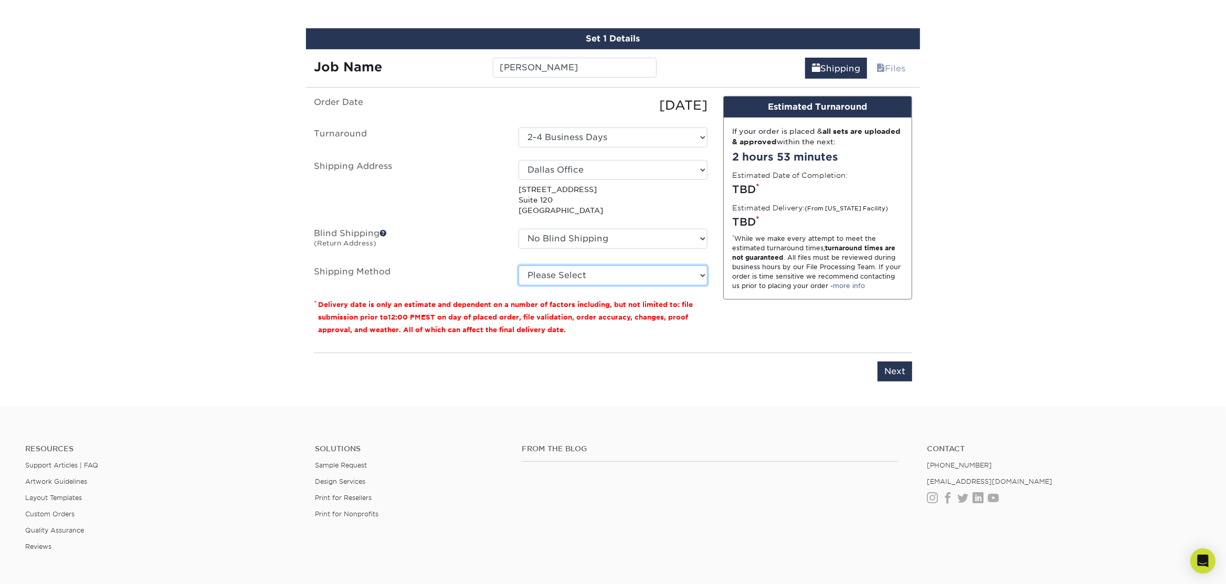
click at [570, 276] on select "Please Select Ground Shipping (+$7.84) 3 Day Shipping Service (+$15.34) 2 Day A…" at bounding box center [613, 276] width 189 height 20
select select "03"
click at [519, 266] on select "Please Select Ground Shipping (+$7.84) 3 Day Shipping Service (+$15.34) 2 Day A…" at bounding box center [613, 276] width 189 height 20
click at [896, 363] on input "Next" at bounding box center [895, 372] width 35 height 20
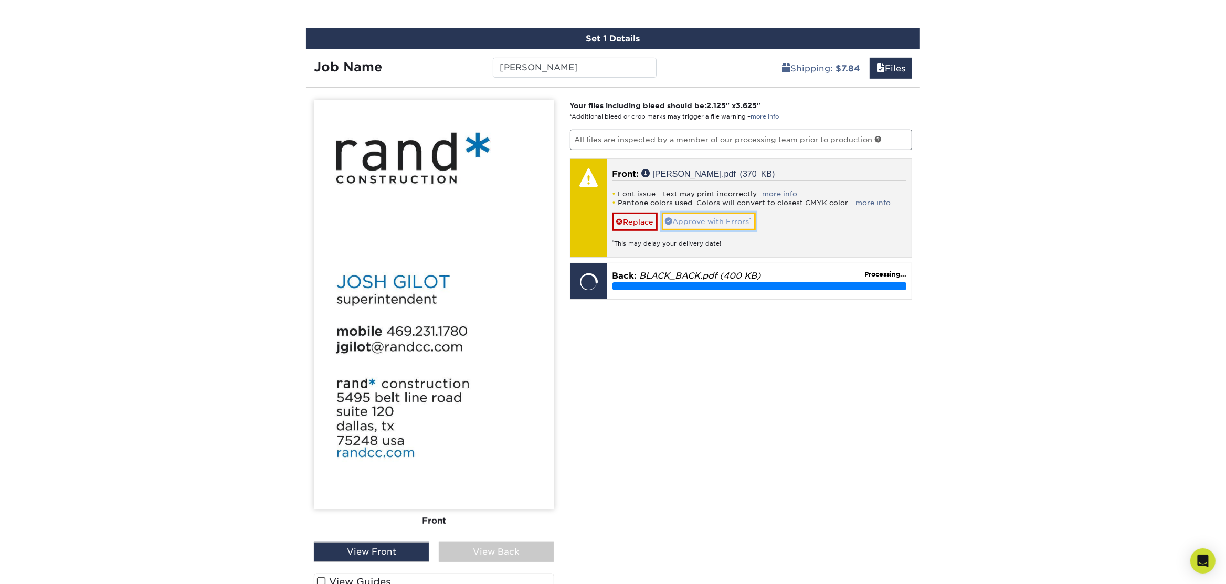
click at [728, 224] on link "Approve with Errors *" at bounding box center [709, 222] width 94 height 18
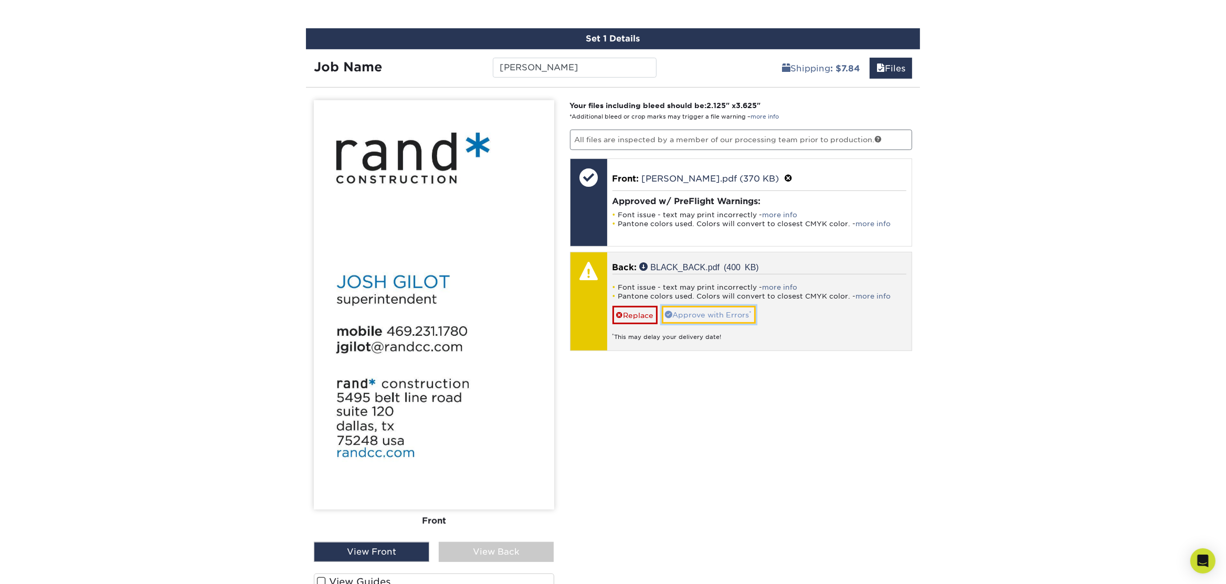
click at [717, 306] on link "Approve with Errors *" at bounding box center [709, 315] width 94 height 18
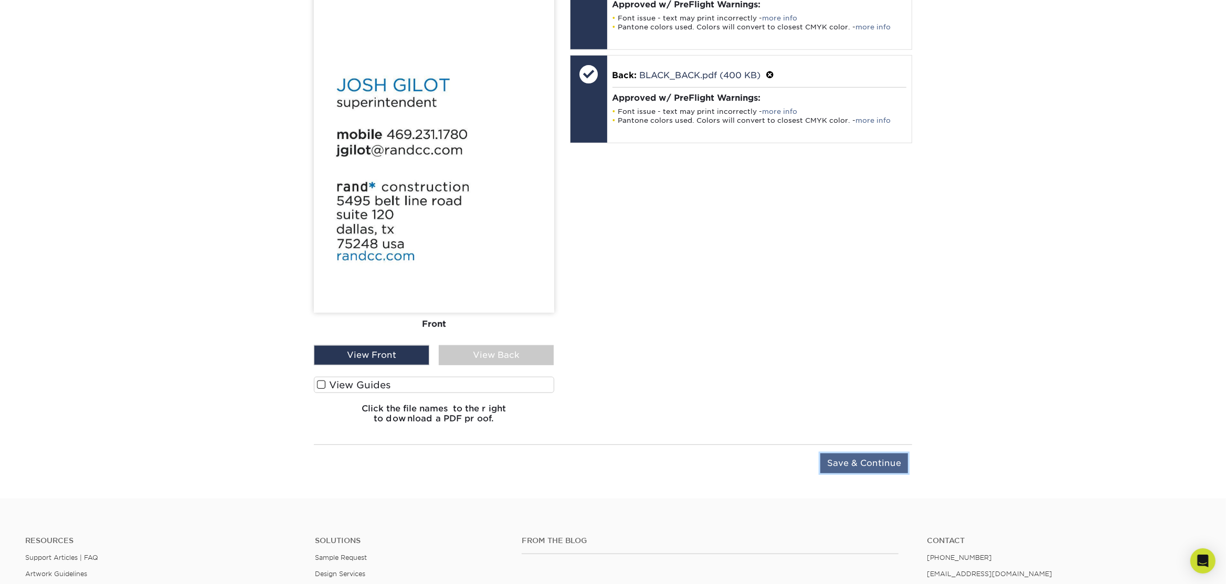
click at [831, 455] on input "Save & Continue" at bounding box center [864, 463] width 88 height 20
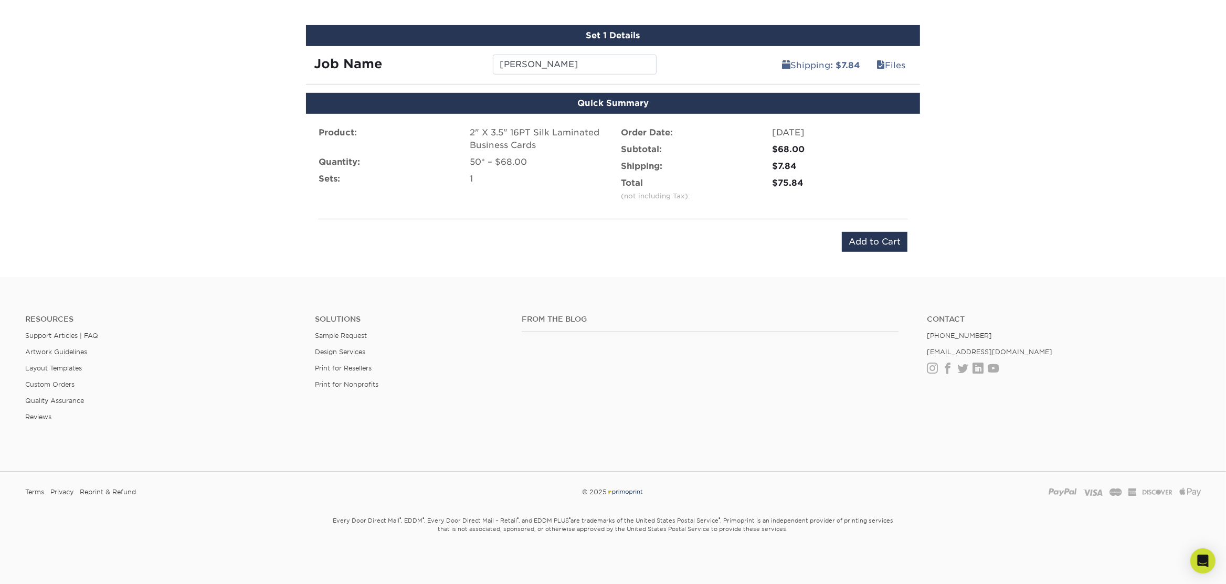
scroll to position [654, 0]
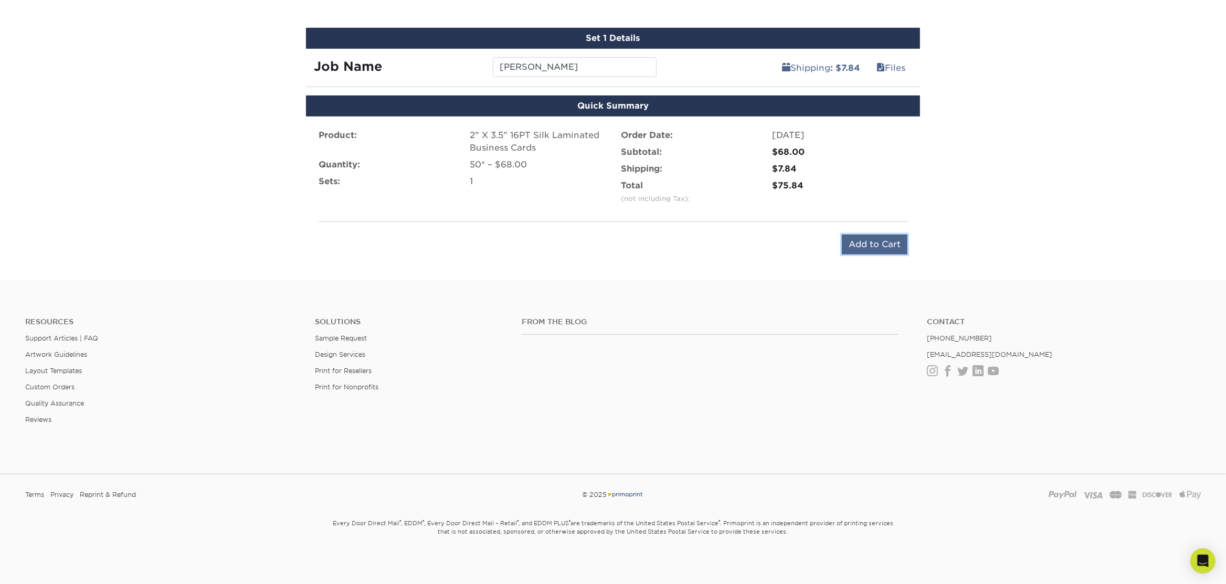
click at [852, 237] on input "Add to Cart" at bounding box center [875, 245] width 66 height 20
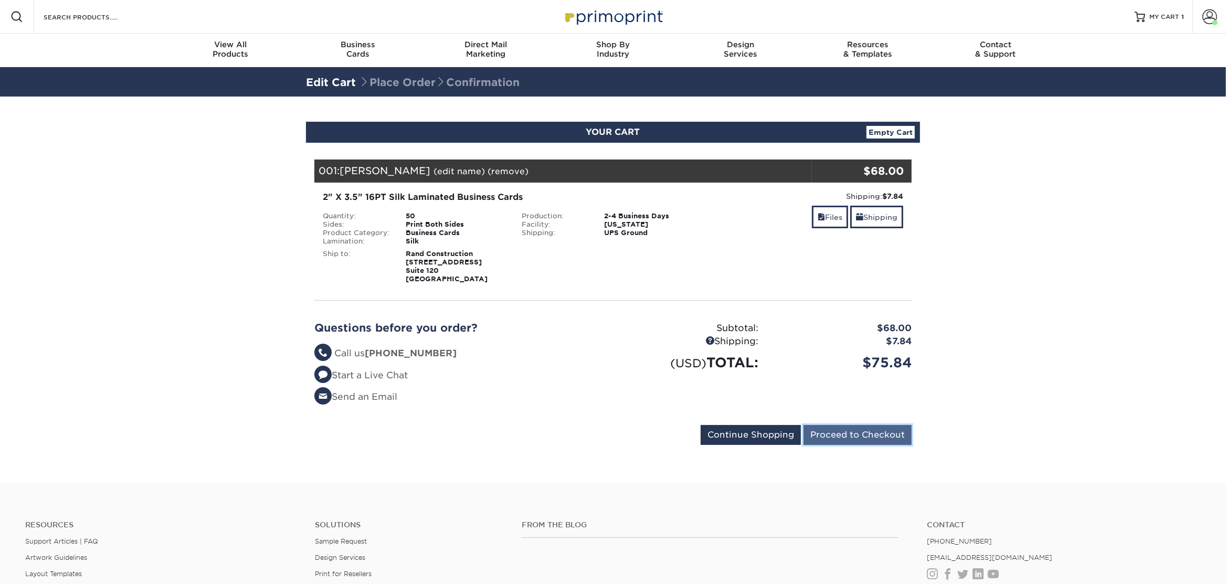
click at [842, 430] on input "Proceed to Checkout" at bounding box center [858, 435] width 108 height 20
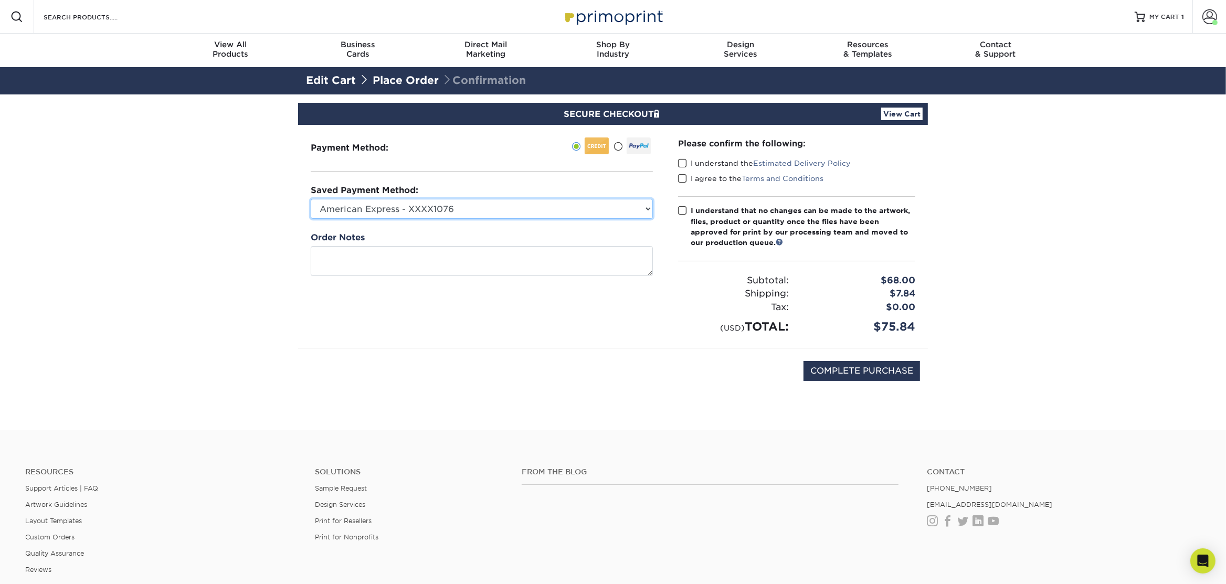
drag, startPoint x: 452, startPoint y: 211, endPoint x: 446, endPoint y: 216, distance: 8.2
click at [452, 211] on select "American Express - XXXX1076 Visa - XXXX4105 New Credit Card" at bounding box center [482, 209] width 342 height 20
select select "74325"
click at [311, 199] on select "American Express - XXXX1076 Visa - XXXX4105 New Credit Card" at bounding box center [482, 209] width 342 height 20
click at [682, 163] on span at bounding box center [682, 163] width 9 height 10
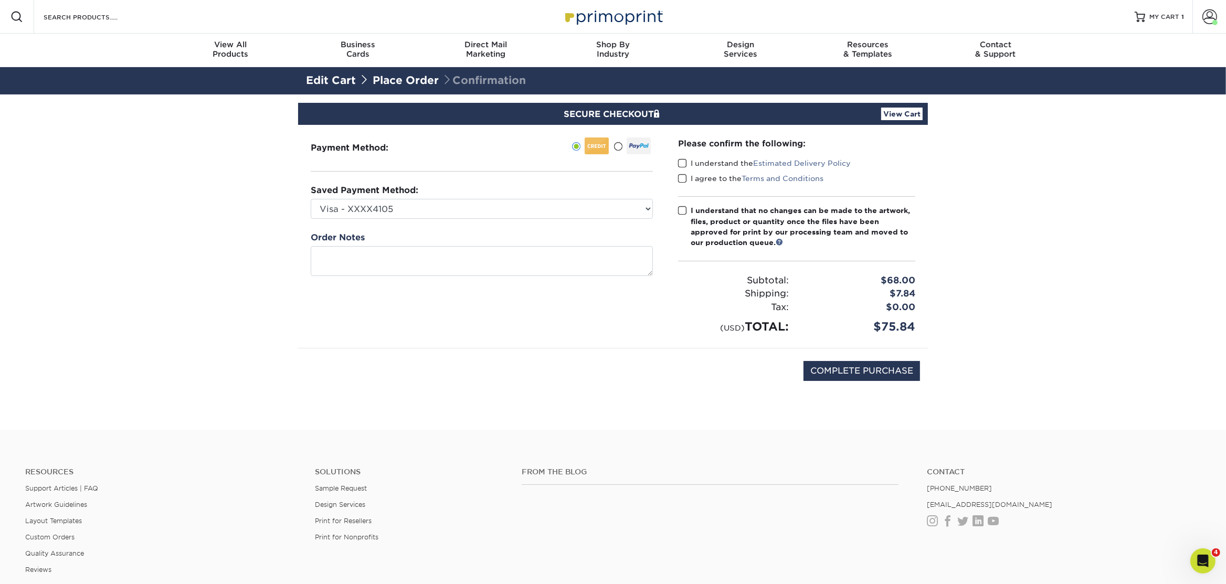
click at [0, 0] on input "I understand the Estimated Delivery Policy" at bounding box center [0, 0] width 0 height 0
click at [683, 179] on span at bounding box center [682, 179] width 9 height 10
click at [0, 0] on input "I agree to the Terms and Conditions" at bounding box center [0, 0] width 0 height 0
click at [684, 213] on span at bounding box center [682, 211] width 9 height 10
click at [0, 0] on input "I understand that no changes can be made to the artwork, files, product or quan…" at bounding box center [0, 0] width 0 height 0
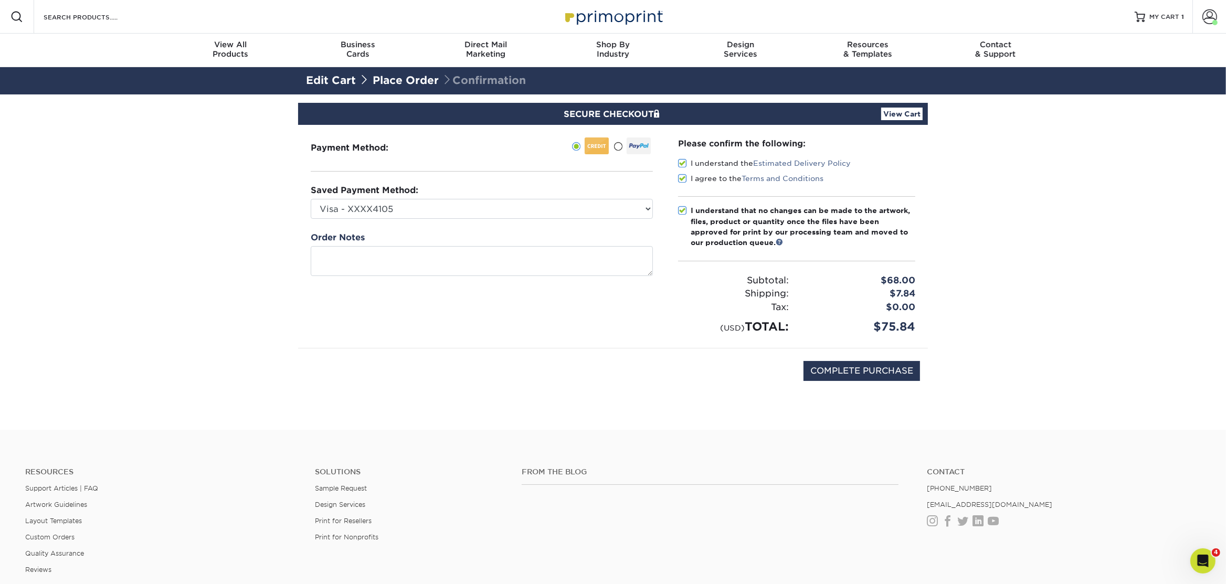
click at [828, 360] on div "COMPLETE PURCHASE" at bounding box center [613, 376] width 614 height 56
click at [825, 369] on input "COMPLETE PURCHASE" at bounding box center [862, 371] width 117 height 20
type input "PROCESSING, PLEASE WAIT..."
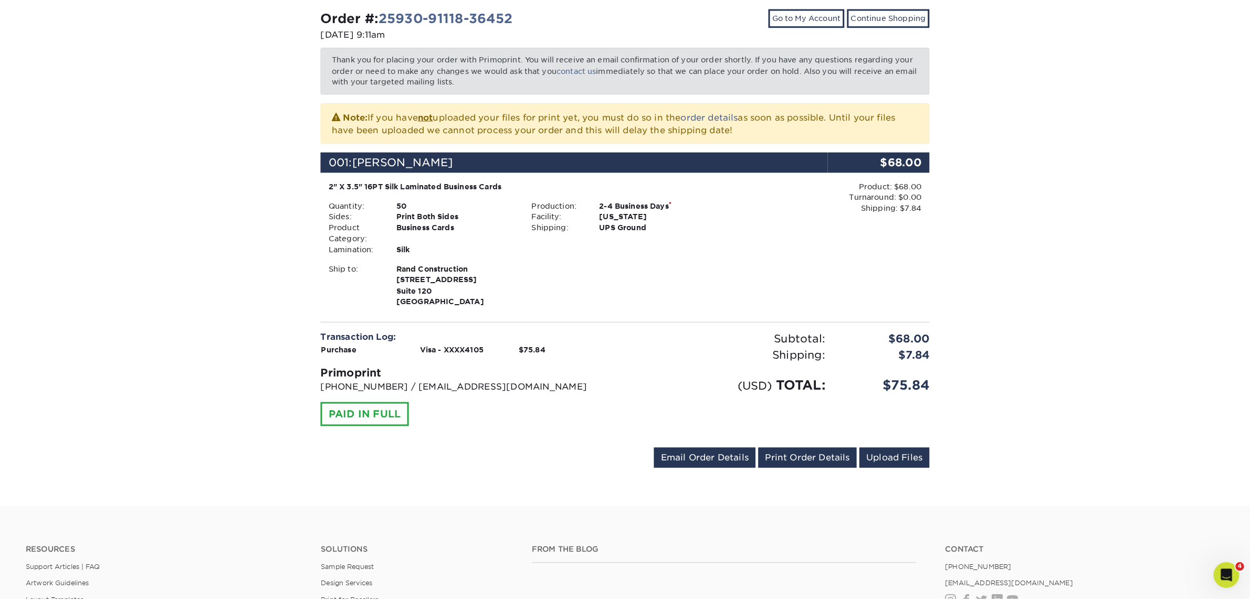
scroll to position [262, 0]
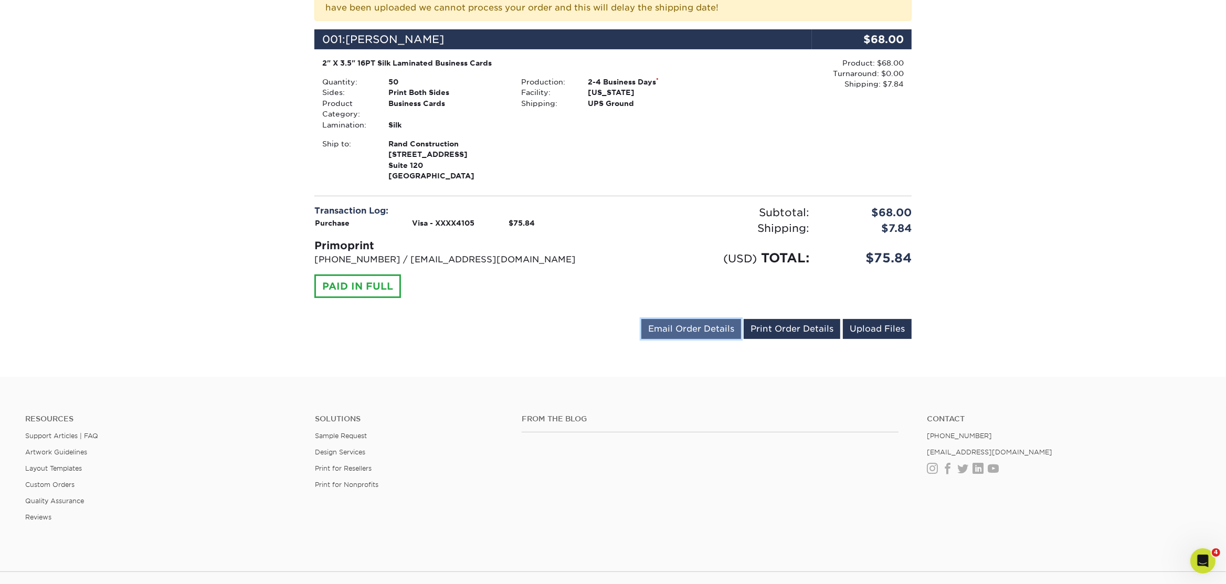
click at [703, 323] on link "Email Order Details" at bounding box center [691, 329] width 100 height 20
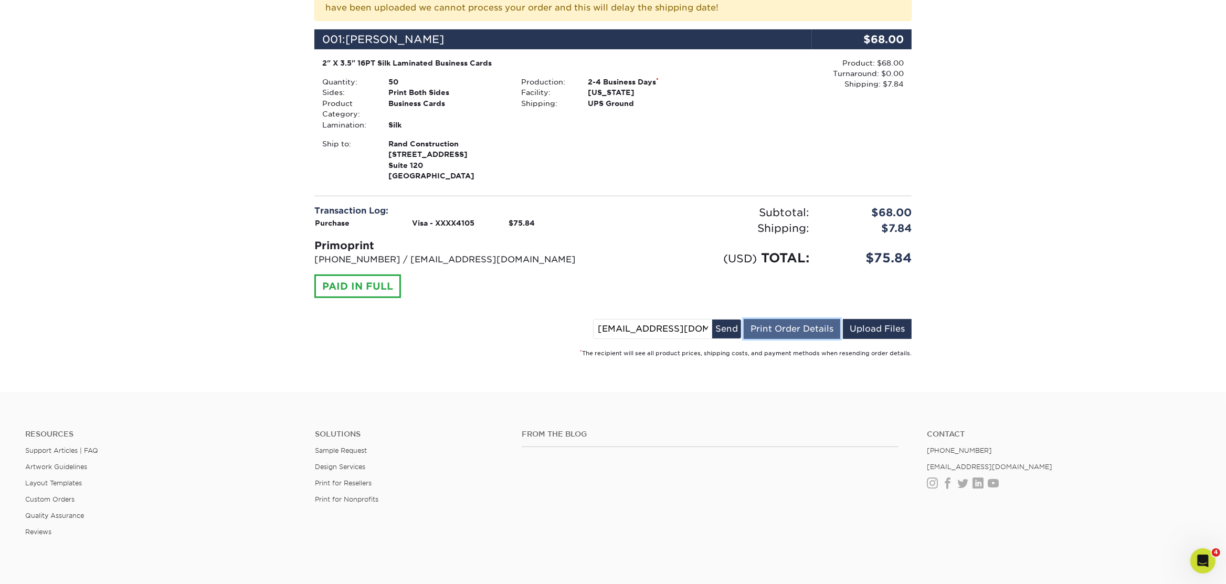
click at [770, 330] on link "Print Order Details" at bounding box center [792, 329] width 97 height 20
